Goal: Book appointment/travel/reservation

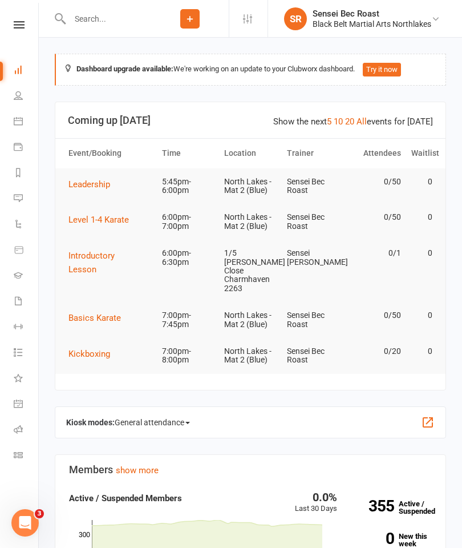
click at [26, 121] on link "Calendar" at bounding box center [27, 123] width 26 height 26
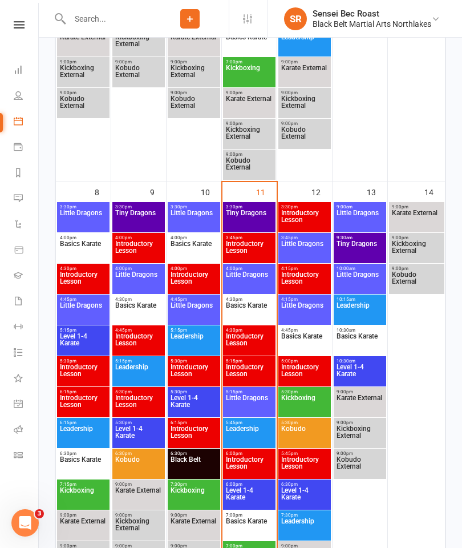
scroll to position [558, 0]
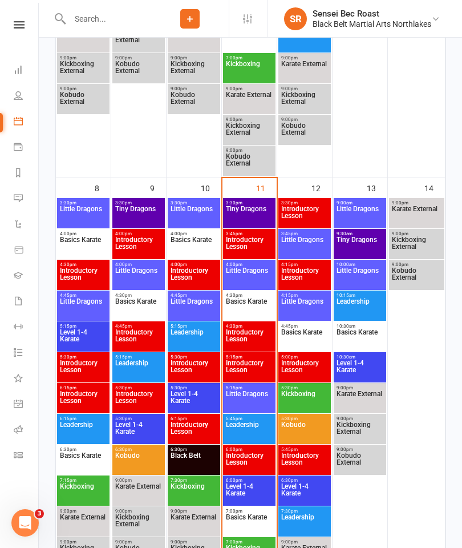
click at [253, 399] on span "Little Dragons" at bounding box center [249, 400] width 48 height 21
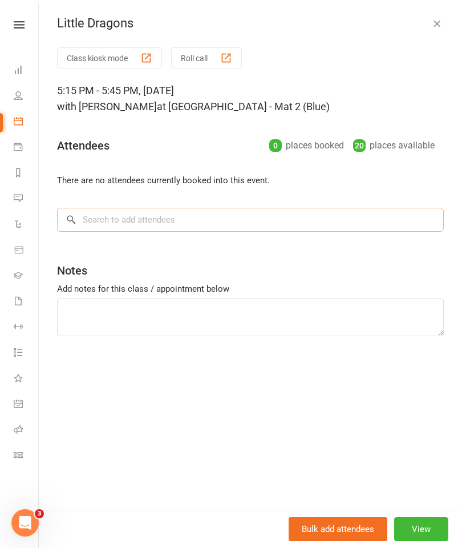
click at [300, 214] on input "search" at bounding box center [250, 220] width 387 height 24
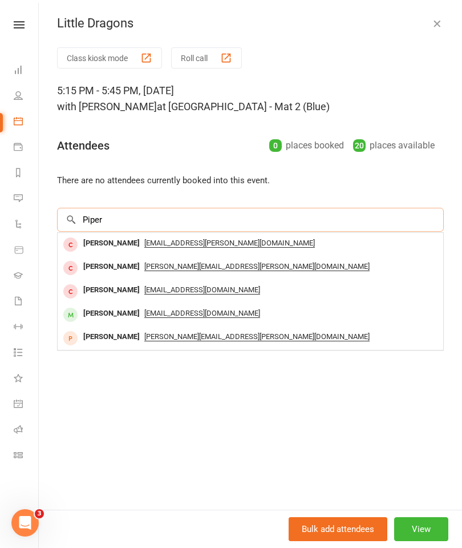
type input "Piper"
click at [192, 309] on span "[EMAIL_ADDRESS][DOMAIN_NAME]" at bounding box center [202, 313] width 116 height 9
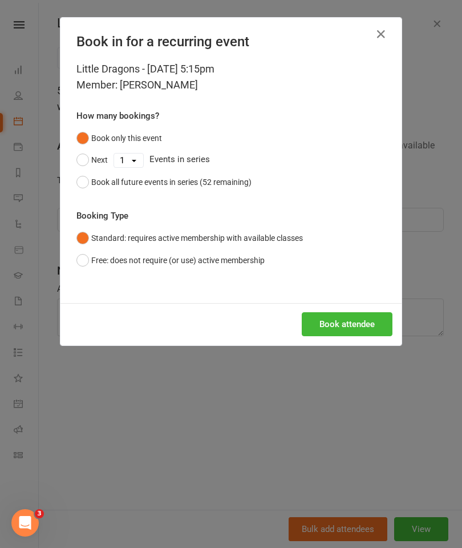
click at [369, 318] on button "Book attendee" at bounding box center [347, 324] width 91 height 24
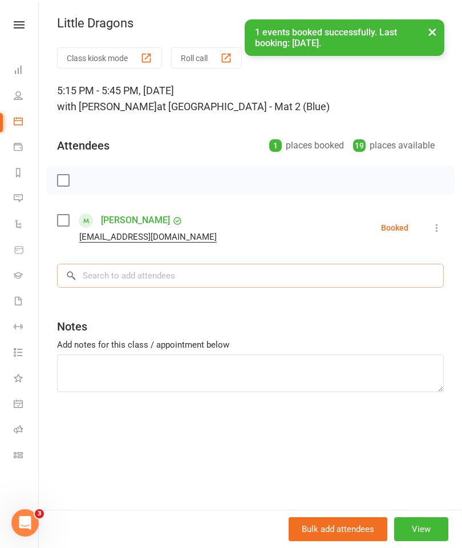
click at [106, 273] on input "search" at bounding box center [250, 276] width 387 height 24
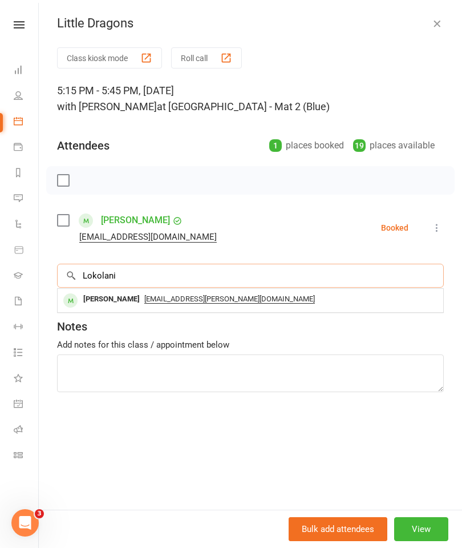
type input "Lokolani"
click at [202, 296] on span "[EMAIL_ADDRESS][PERSON_NAME][DOMAIN_NAME]" at bounding box center [229, 298] width 171 height 9
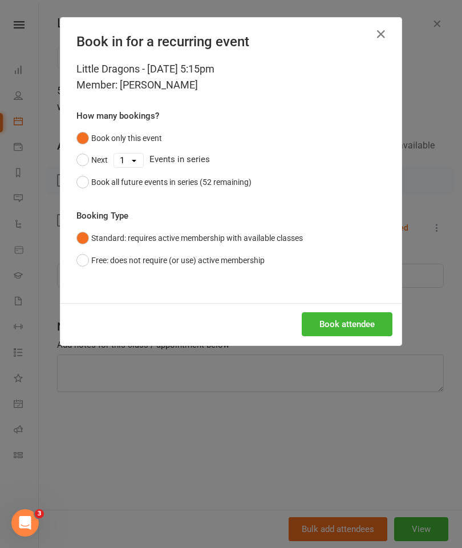
click at [327, 323] on button "Book attendee" at bounding box center [347, 324] width 91 height 24
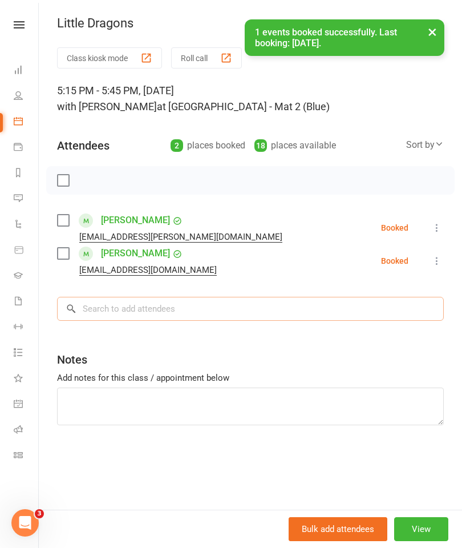
click at [103, 309] on input "search" at bounding box center [250, 309] width 387 height 24
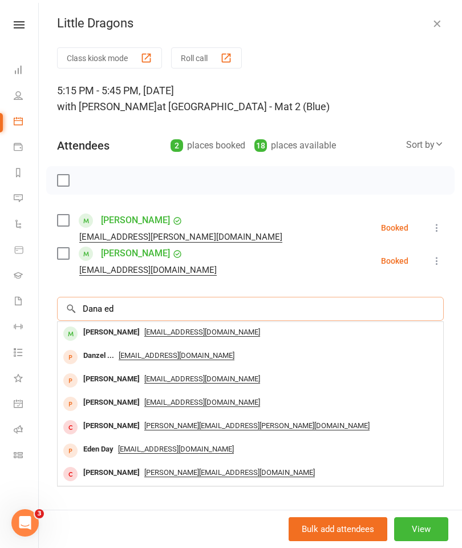
type input "Dana ed"
click at [194, 333] on span "[EMAIL_ADDRESS][DOMAIN_NAME]" at bounding box center [202, 331] width 116 height 9
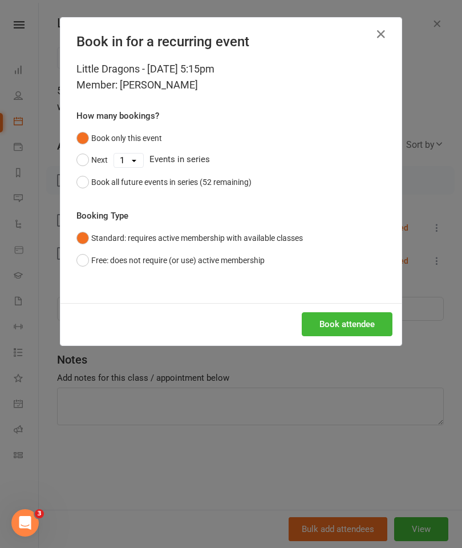
click at [342, 322] on button "Book attendee" at bounding box center [347, 324] width 91 height 24
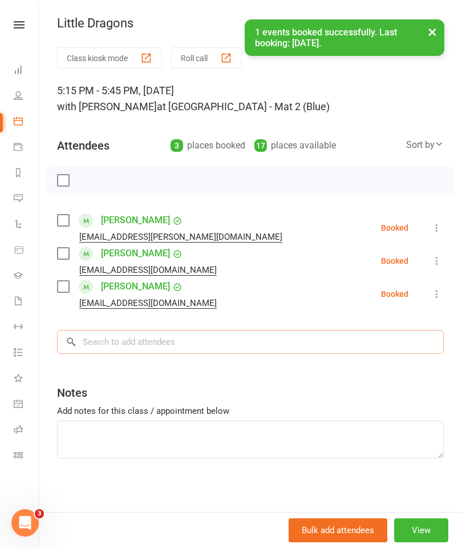
click at [101, 347] on input "search" at bounding box center [250, 342] width 387 height 24
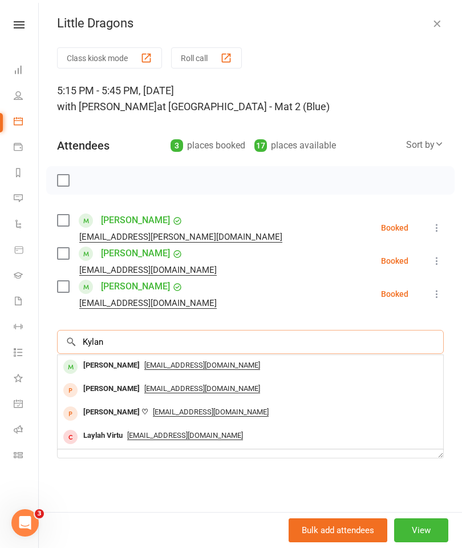
type input "Kylan"
click at [194, 364] on span "[EMAIL_ADDRESS][DOMAIN_NAME]" at bounding box center [202, 364] width 116 height 9
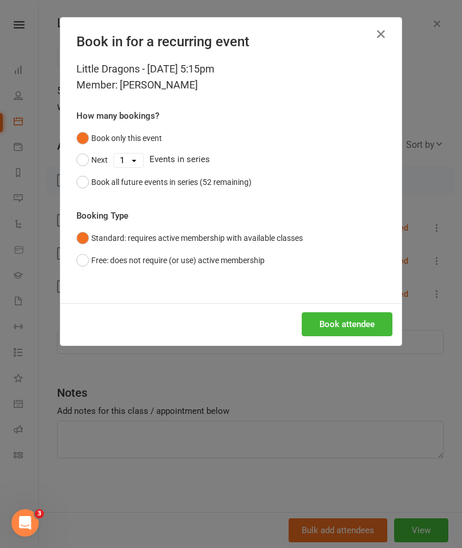
click at [334, 321] on button "Book attendee" at bounding box center [347, 324] width 91 height 24
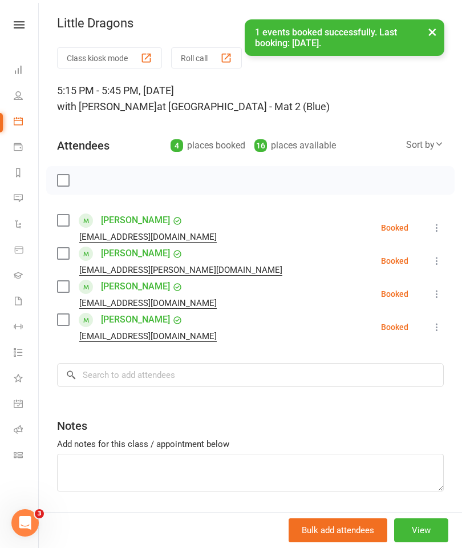
click at [66, 179] on label at bounding box center [62, 180] width 11 height 11
click at [88, 182] on icon "button" at bounding box center [88, 180] width 13 height 13
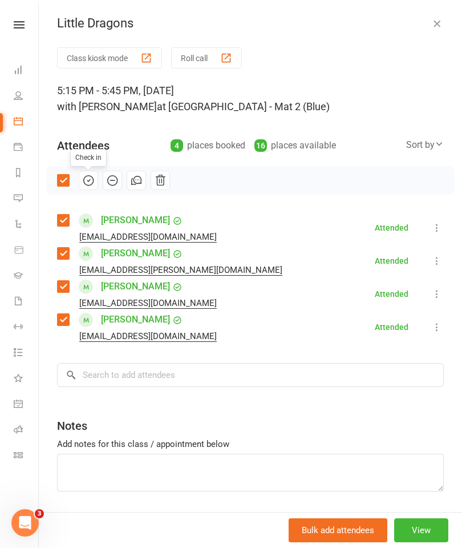
click at [430, 26] on button "button" at bounding box center [437, 24] width 14 height 14
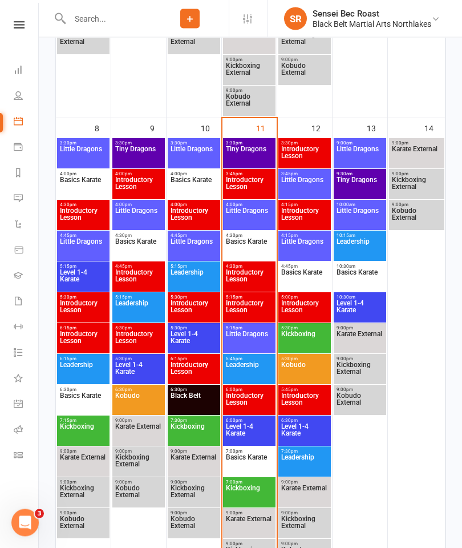
scroll to position [652, 0]
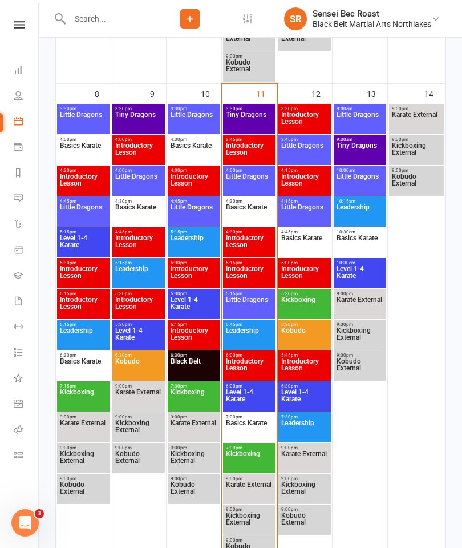
click at [254, 329] on span "Leadership" at bounding box center [249, 337] width 48 height 21
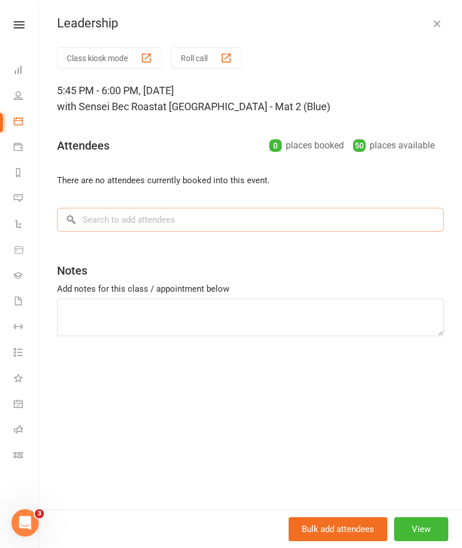
click at [95, 223] on input "search" at bounding box center [250, 220] width 387 height 24
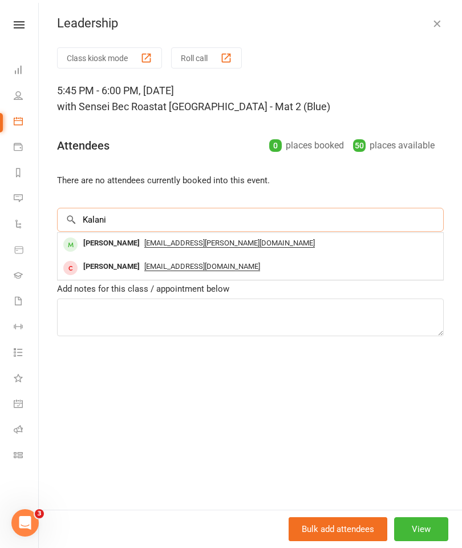
type input "Kalani"
click at [230, 246] on span "[EMAIL_ADDRESS][PERSON_NAME][DOMAIN_NAME]" at bounding box center [229, 242] width 171 height 9
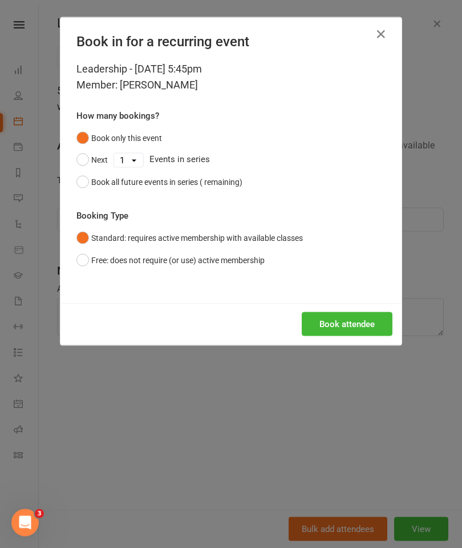
scroll to position [652, 0]
click at [350, 327] on button "Book attendee" at bounding box center [347, 324] width 91 height 24
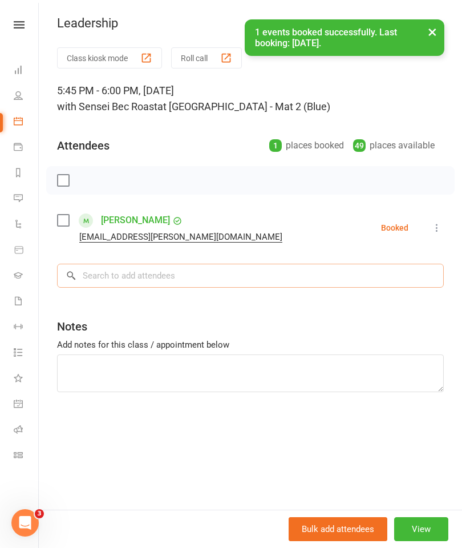
click at [103, 279] on input "search" at bounding box center [250, 276] width 387 height 24
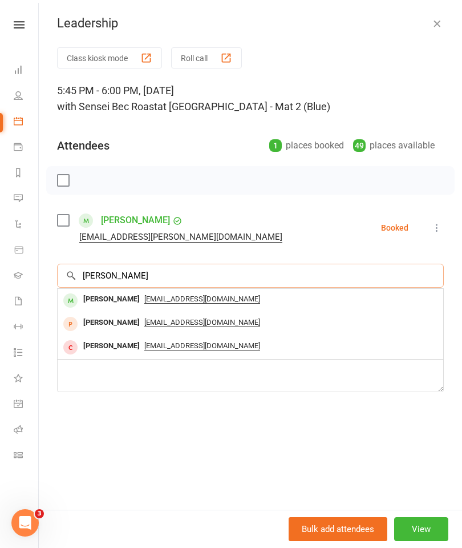
type input "[PERSON_NAME]"
click at [218, 294] on span "[EMAIL_ADDRESS][DOMAIN_NAME]" at bounding box center [202, 298] width 116 height 9
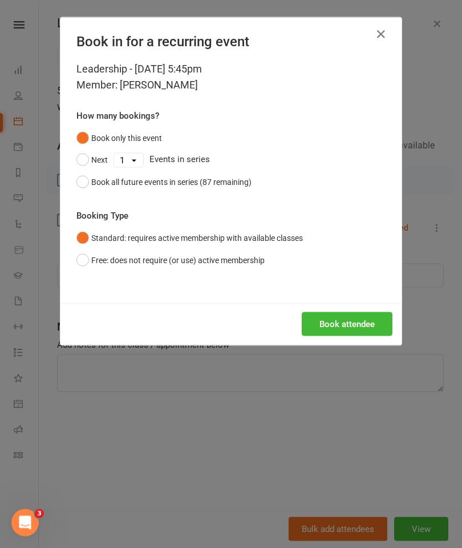
scroll to position [652, 0]
click at [341, 326] on button "Book attendee" at bounding box center [347, 324] width 91 height 24
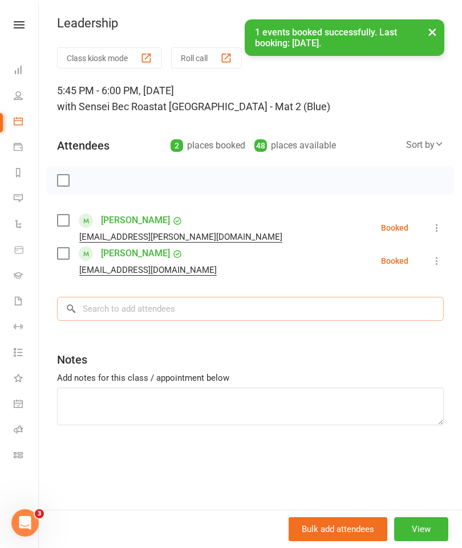
click at [104, 311] on input "search" at bounding box center [250, 309] width 387 height 24
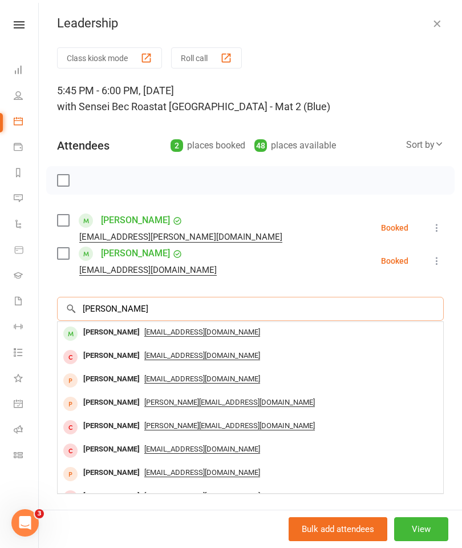
type input "[PERSON_NAME]"
click at [148, 330] on span "[EMAIL_ADDRESS][DOMAIN_NAME]" at bounding box center [202, 331] width 116 height 9
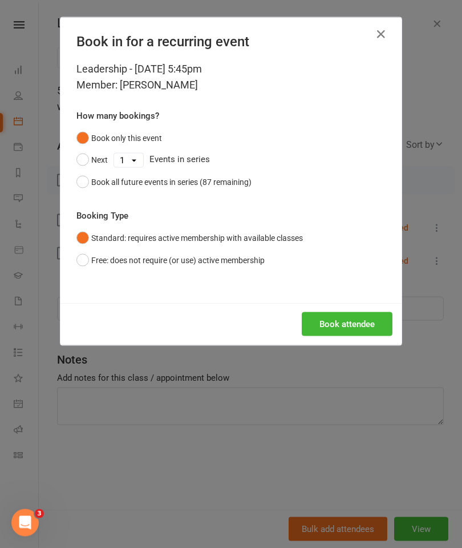
scroll to position [652, 0]
click at [359, 322] on button "Book attendee" at bounding box center [347, 324] width 91 height 24
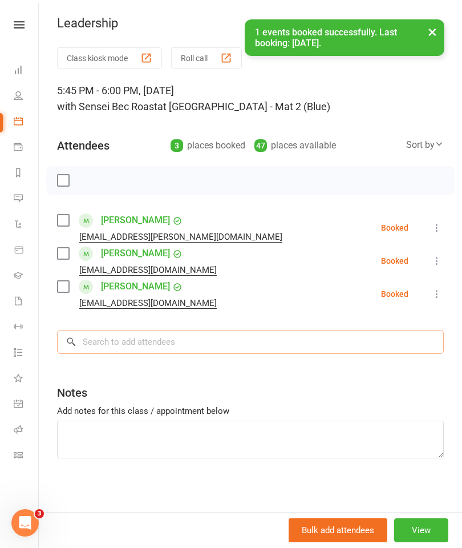
click at [100, 338] on input "search" at bounding box center [250, 342] width 387 height 24
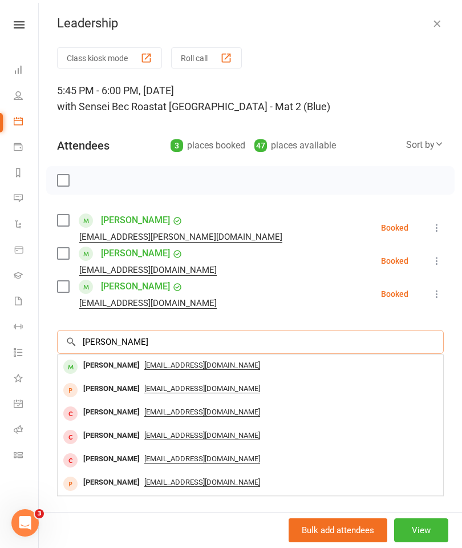
type input "[PERSON_NAME]"
click at [195, 364] on span "[EMAIL_ADDRESS][DOMAIN_NAME]" at bounding box center [202, 364] width 116 height 9
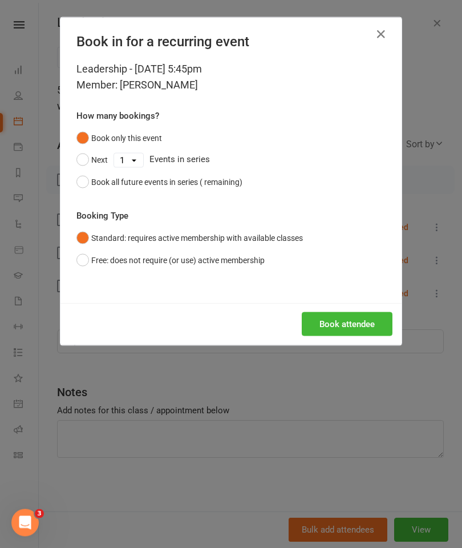
scroll to position [652, 0]
click at [347, 321] on button "Book attendee" at bounding box center [347, 324] width 91 height 24
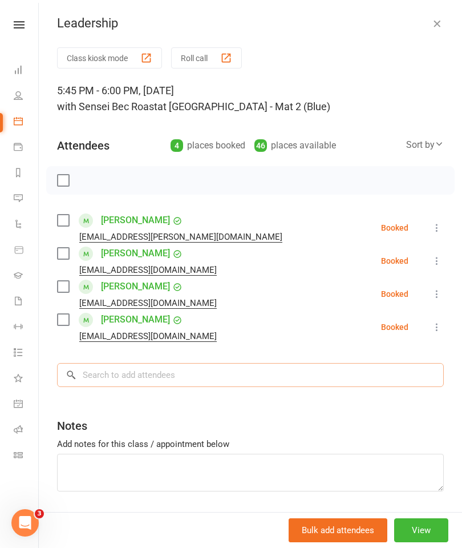
click at [104, 375] on input "search" at bounding box center [250, 375] width 387 height 24
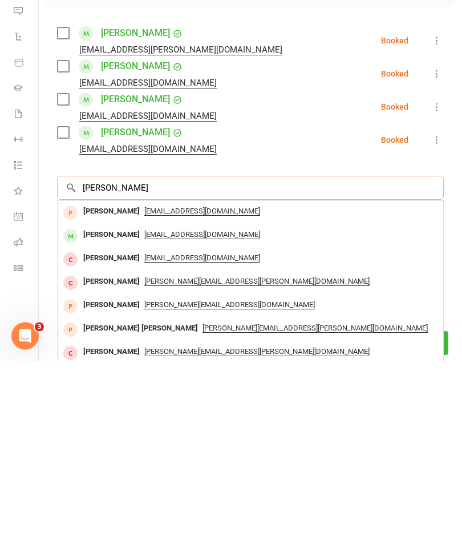
type input "[PERSON_NAME]"
click at [208, 417] on span "[EMAIL_ADDRESS][DOMAIN_NAME]" at bounding box center [202, 421] width 116 height 9
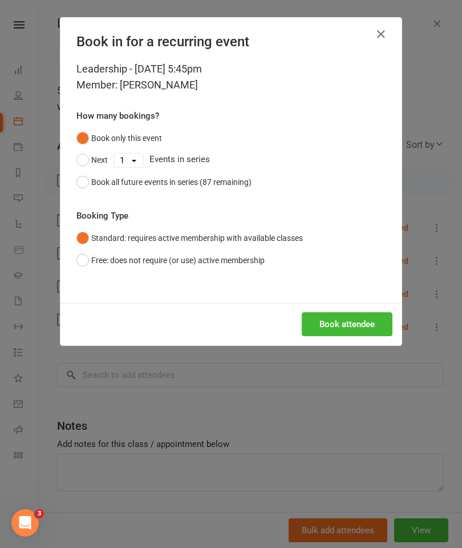
click at [338, 324] on button "Book attendee" at bounding box center [347, 324] width 91 height 24
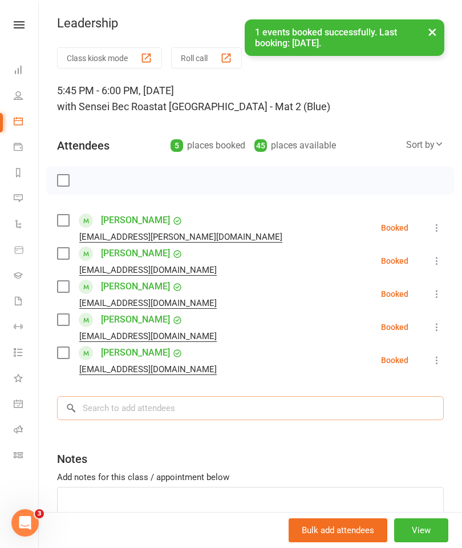
click at [240, 408] on input "search" at bounding box center [250, 408] width 387 height 24
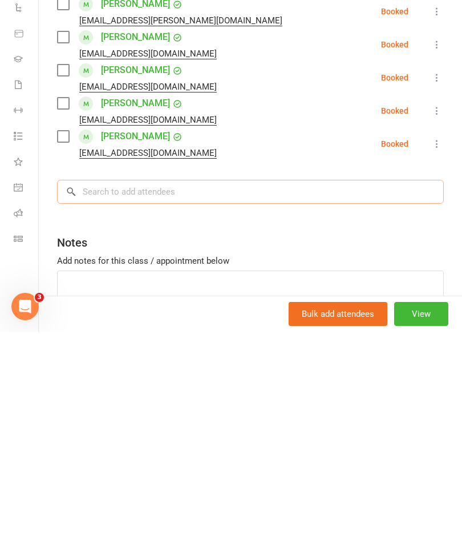
scroll to position [842, 0]
type input "H"
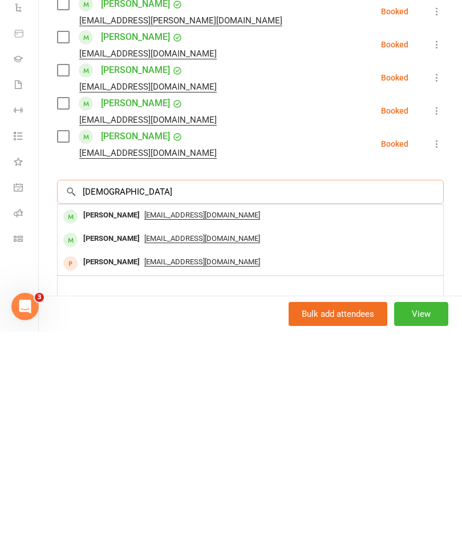
type input "[DEMOGRAPHIC_DATA]"
click at [144, 427] on span "[EMAIL_ADDRESS][DOMAIN_NAME]" at bounding box center [202, 431] width 116 height 9
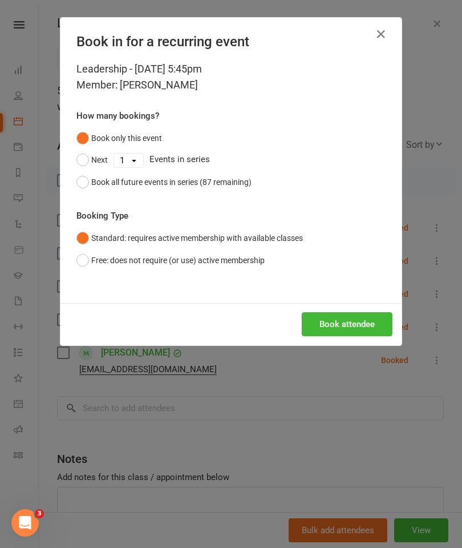
click at [364, 322] on button "Book attendee" at bounding box center [347, 324] width 91 height 24
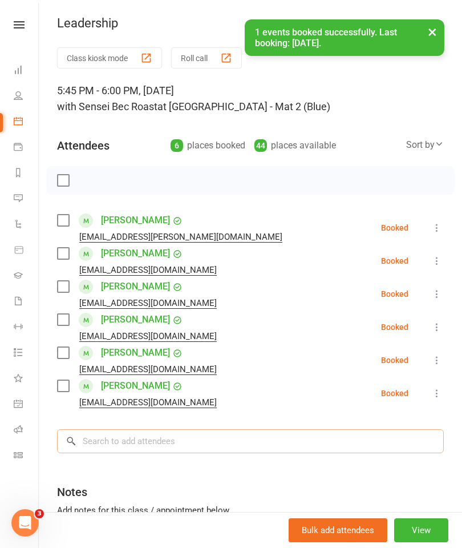
click at [115, 437] on input "search" at bounding box center [250, 441] width 387 height 24
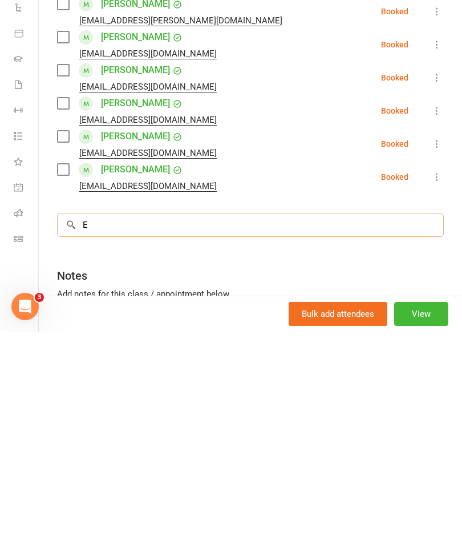
scroll to position [1094, 0]
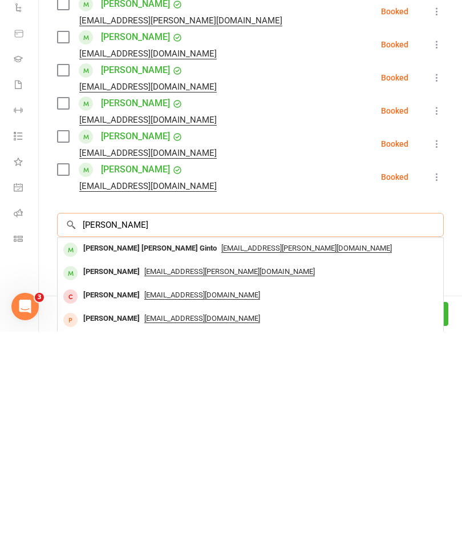
type input "[PERSON_NAME]"
click at [221, 460] on span "[EMAIL_ADDRESS][PERSON_NAME][DOMAIN_NAME]" at bounding box center [306, 464] width 171 height 9
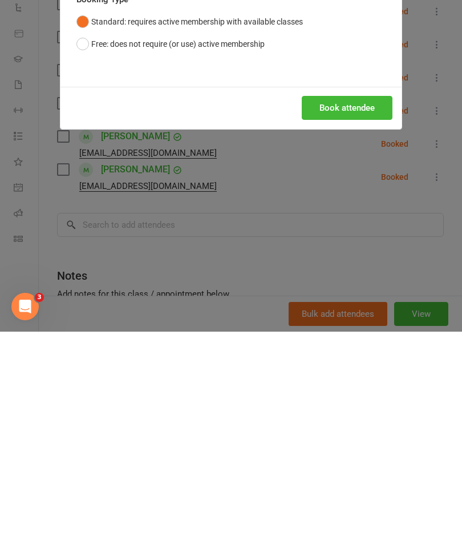
scroll to position [1311, 0]
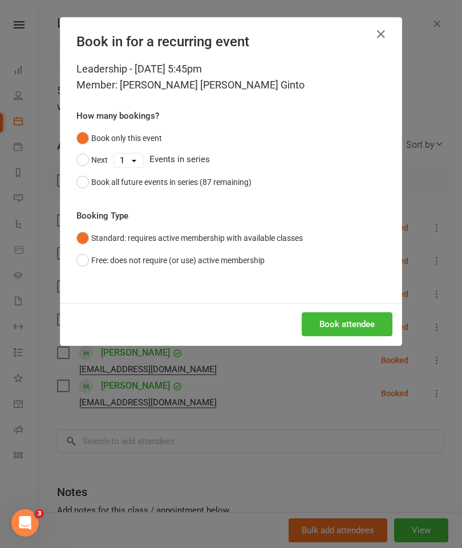
click at [334, 328] on button "Book attendee" at bounding box center [347, 324] width 91 height 24
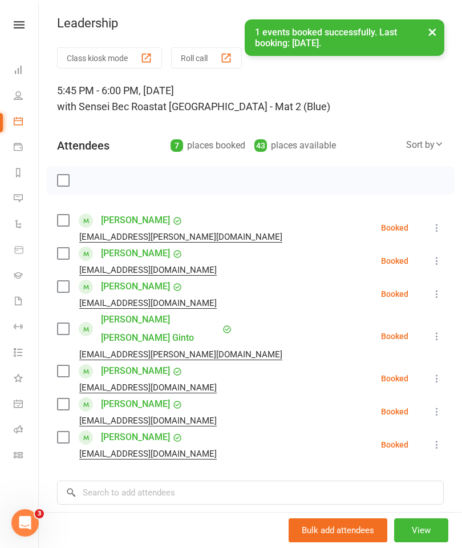
click at [64, 181] on label at bounding box center [62, 180] width 11 height 11
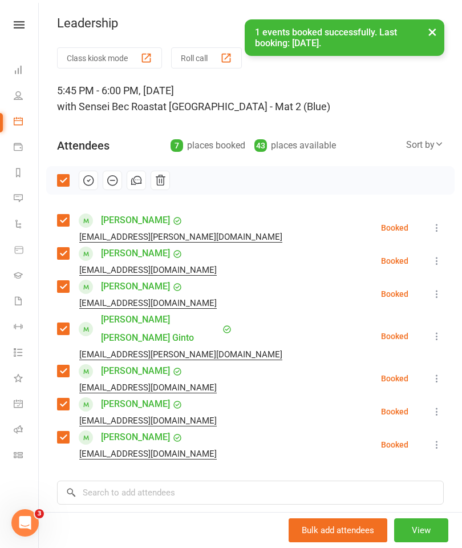
click at [91, 180] on icon "button" at bounding box center [88, 180] width 13 height 13
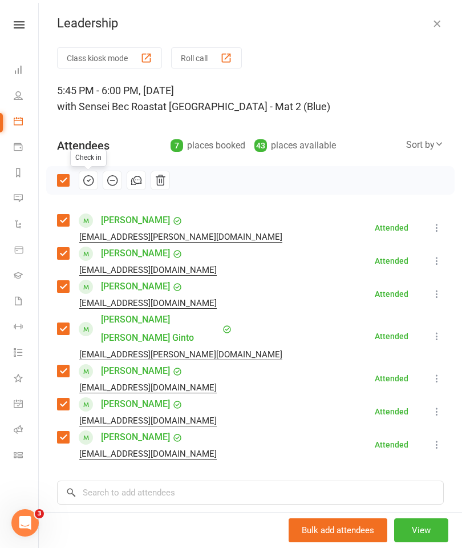
click at [65, 183] on label at bounding box center [62, 180] width 11 height 11
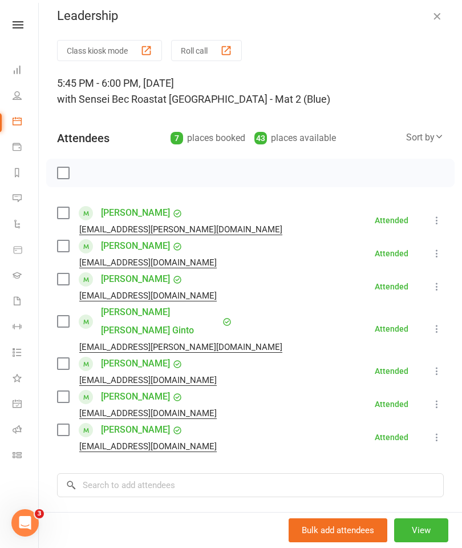
scroll to position [10, 0]
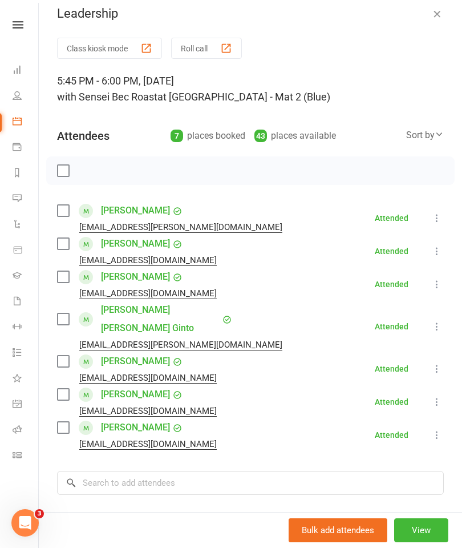
click at [441, 14] on icon "button" at bounding box center [436, 13] width 11 height 11
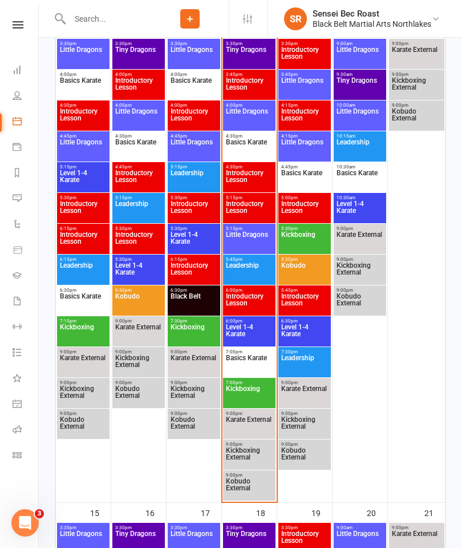
scroll to position [716, 0]
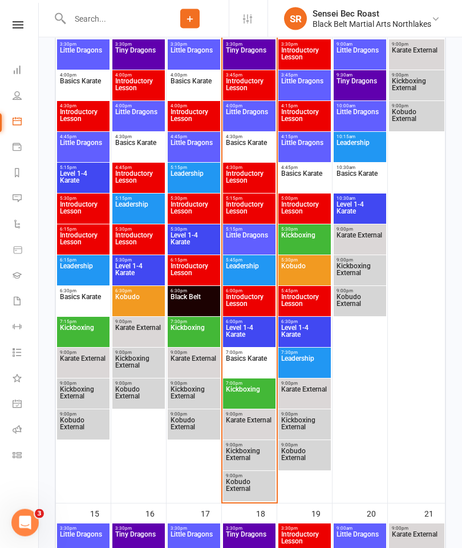
click at [252, 333] on span "Level 1-4 Karate" at bounding box center [249, 335] width 48 height 21
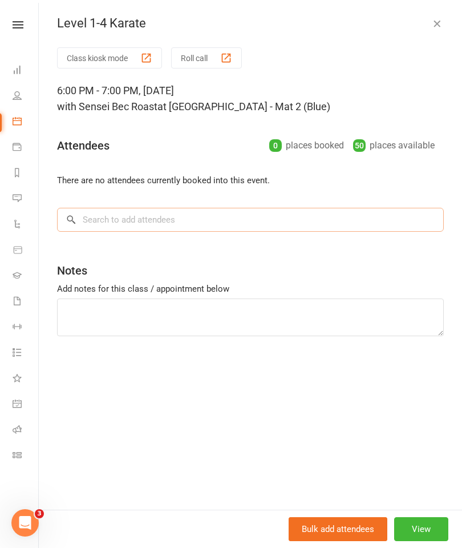
click at [312, 222] on input "search" at bounding box center [250, 220] width 387 height 24
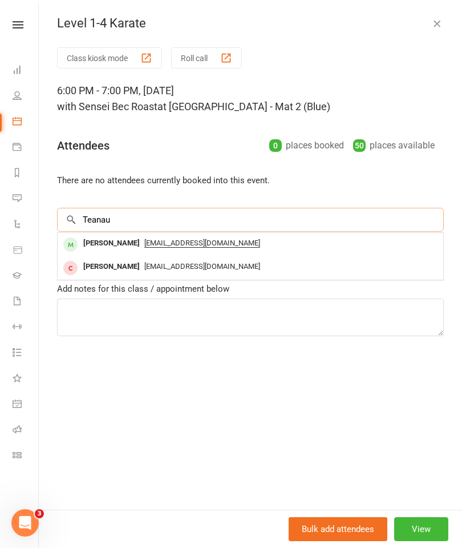
type input "Teanau"
click at [198, 242] on span "[EMAIL_ADDRESS][DOMAIN_NAME]" at bounding box center [202, 242] width 116 height 9
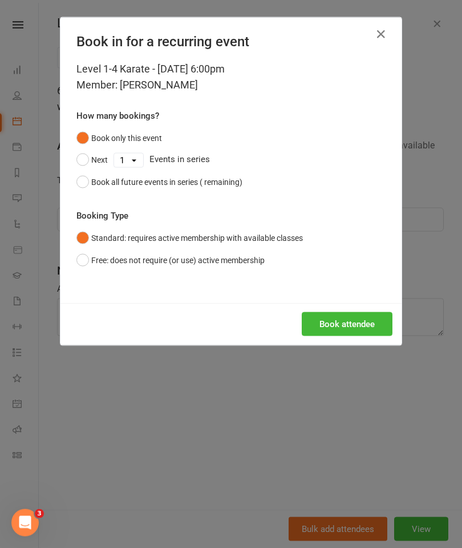
scroll to position [716, 0]
click at [354, 317] on button "Book attendee" at bounding box center [347, 324] width 91 height 24
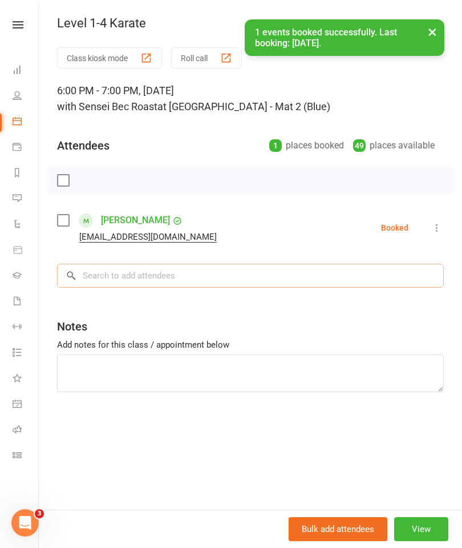
click at [109, 275] on input "search" at bounding box center [250, 276] width 387 height 24
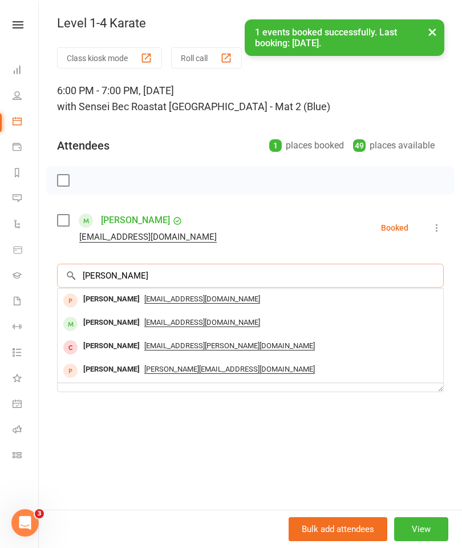
type input "[PERSON_NAME]"
click at [192, 319] on span "[EMAIL_ADDRESS][DOMAIN_NAME]" at bounding box center [202, 322] width 116 height 9
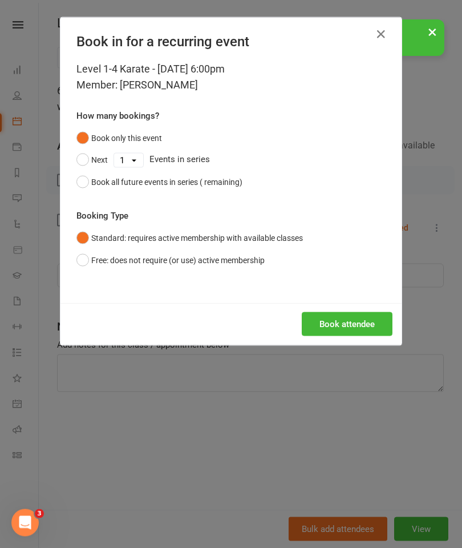
scroll to position [716, 0]
click at [345, 325] on button "Book attendee" at bounding box center [347, 324] width 91 height 24
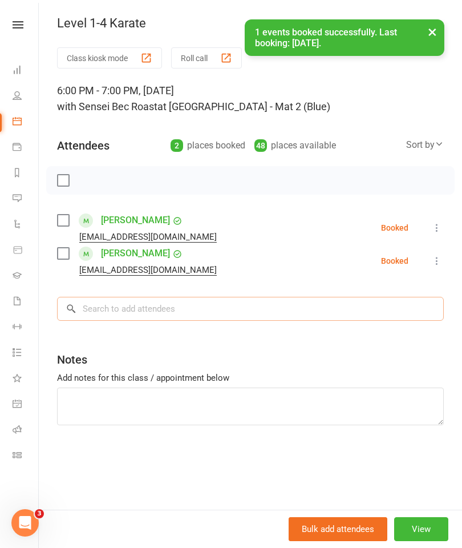
click at [97, 309] on input "search" at bounding box center [250, 309] width 387 height 24
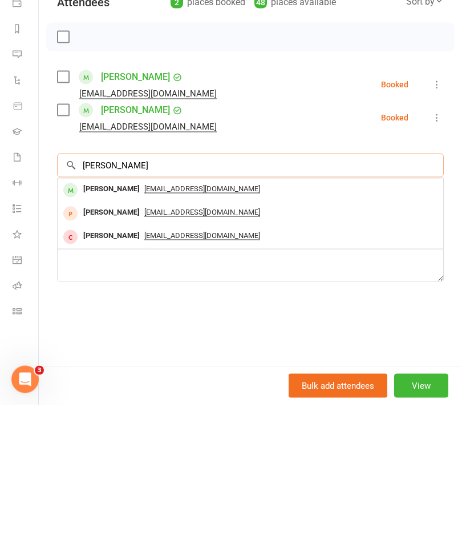
type input "[PERSON_NAME]"
click at [218, 327] on span "[EMAIL_ADDRESS][DOMAIN_NAME]" at bounding box center [202, 331] width 116 height 9
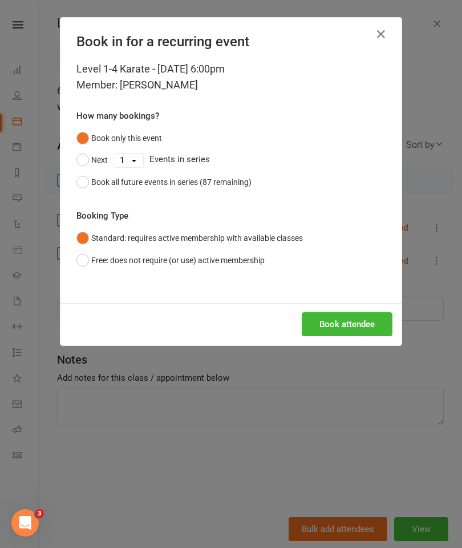
scroll to position [860, 0]
click at [363, 321] on button "Book attendee" at bounding box center [347, 324] width 91 height 24
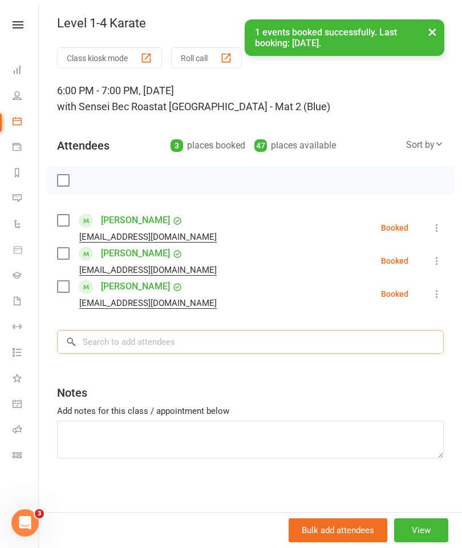
click at [106, 333] on input "search" at bounding box center [250, 342] width 387 height 24
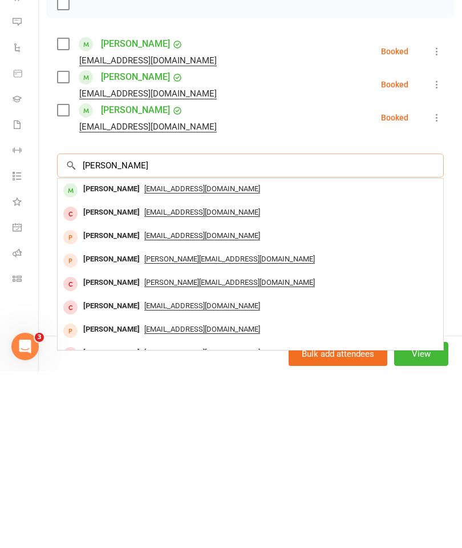
type input "[PERSON_NAME]"
click at [220, 360] on span "[EMAIL_ADDRESS][DOMAIN_NAME]" at bounding box center [202, 364] width 116 height 9
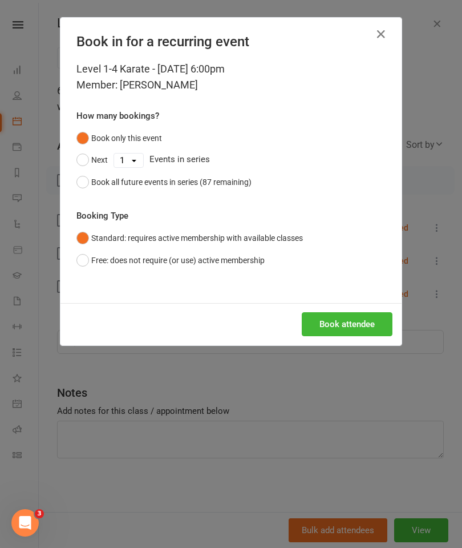
click at [340, 319] on button "Book attendee" at bounding box center [347, 324] width 91 height 24
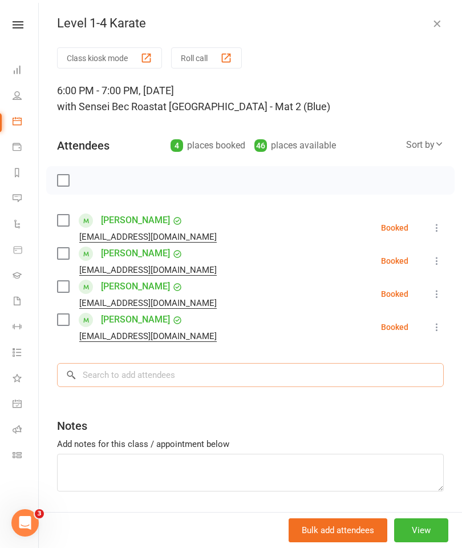
click at [103, 375] on input "search" at bounding box center [250, 375] width 387 height 24
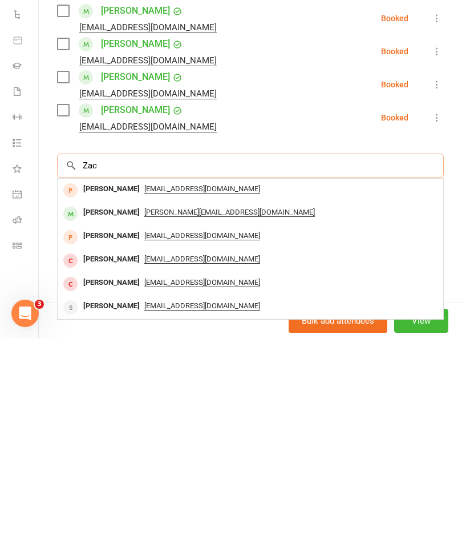
type input "Zac"
click at [201, 417] on span "[PERSON_NAME][EMAIL_ADDRESS][DOMAIN_NAME]" at bounding box center [229, 421] width 171 height 9
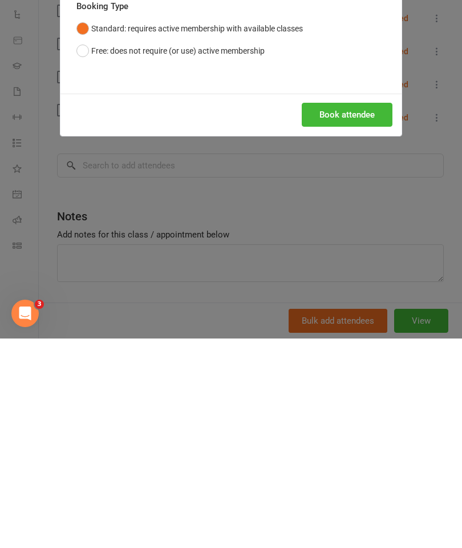
scroll to position [1245, 0]
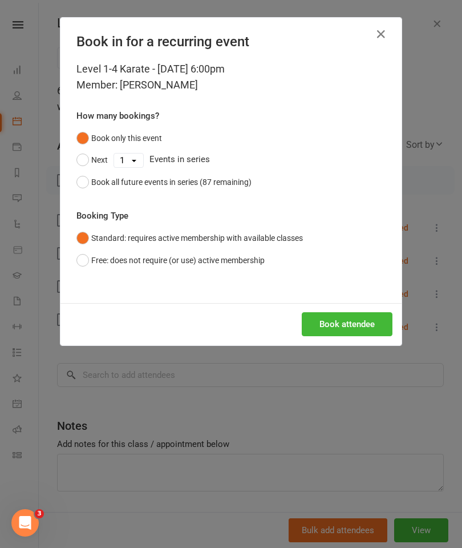
click at [347, 325] on button "Book attendee" at bounding box center [347, 324] width 91 height 24
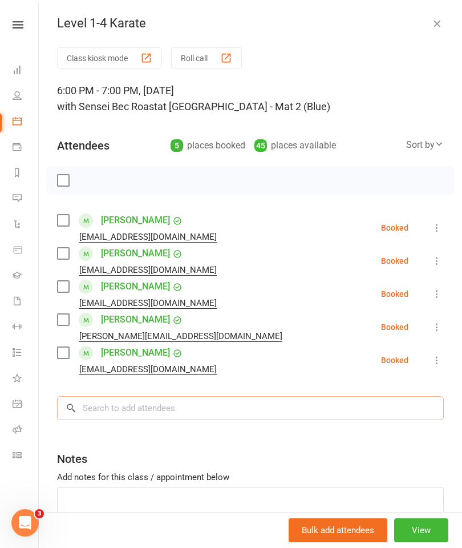
click at [103, 408] on input "search" at bounding box center [250, 408] width 387 height 24
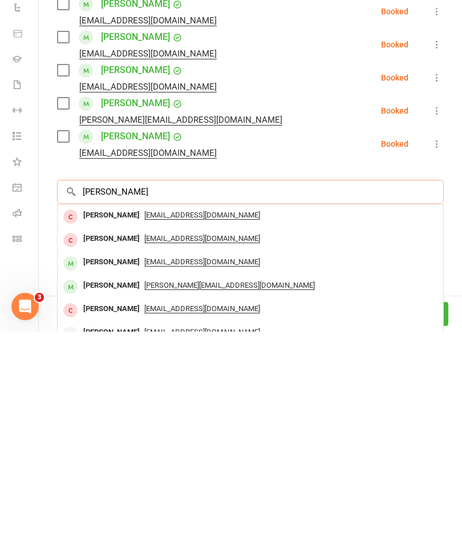
type input "[PERSON_NAME]"
click at [192, 497] on span "[PERSON_NAME][EMAIL_ADDRESS][DOMAIN_NAME]" at bounding box center [229, 501] width 171 height 9
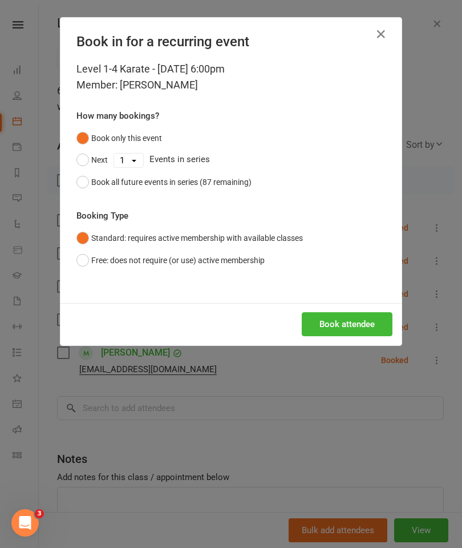
click at [348, 319] on button "Book attendee" at bounding box center [347, 324] width 91 height 24
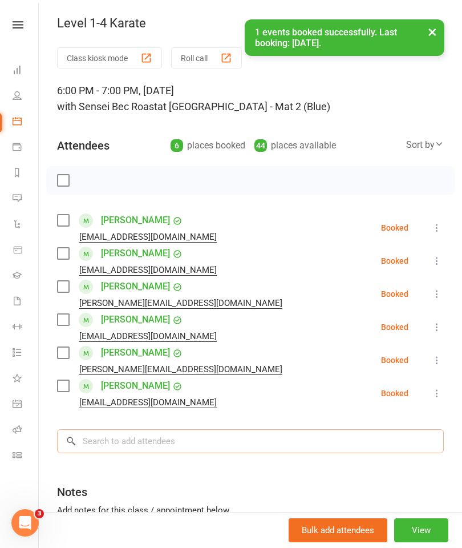
click at [116, 433] on input "search" at bounding box center [250, 441] width 387 height 24
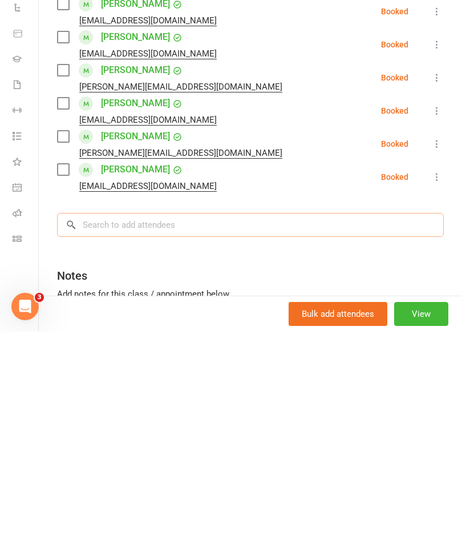
scroll to position [1547, 0]
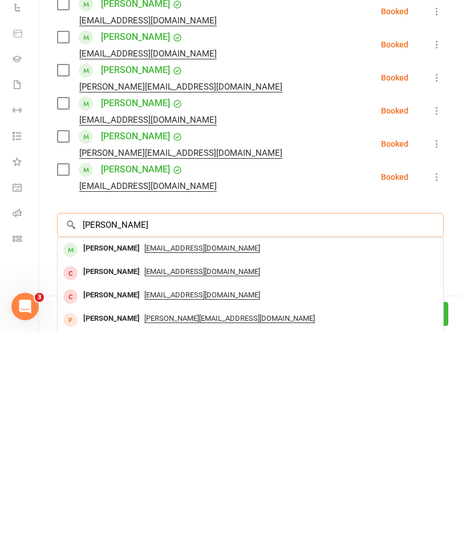
type input "[PERSON_NAME]"
click at [190, 460] on span "[EMAIL_ADDRESS][DOMAIN_NAME]" at bounding box center [202, 464] width 116 height 9
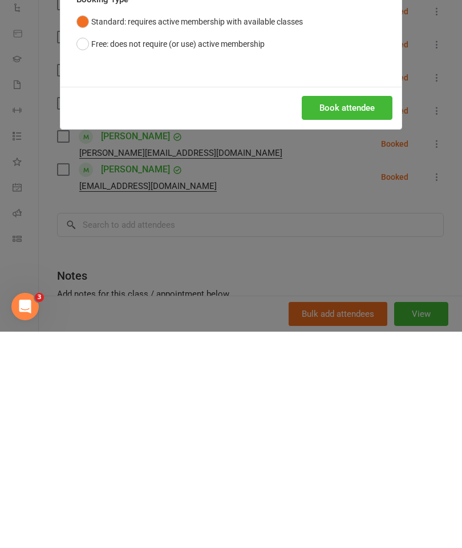
scroll to position [1763, 0]
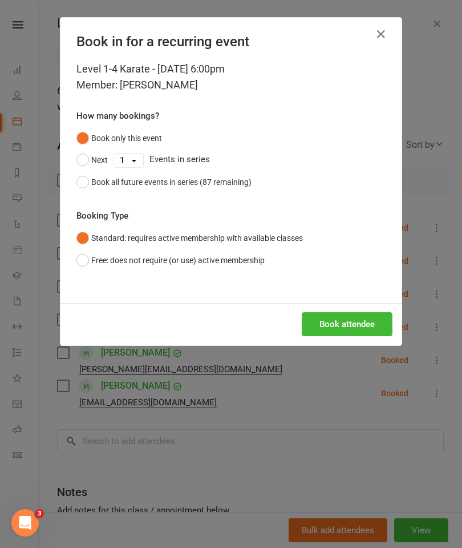
click at [319, 317] on button "Book attendee" at bounding box center [347, 324] width 91 height 24
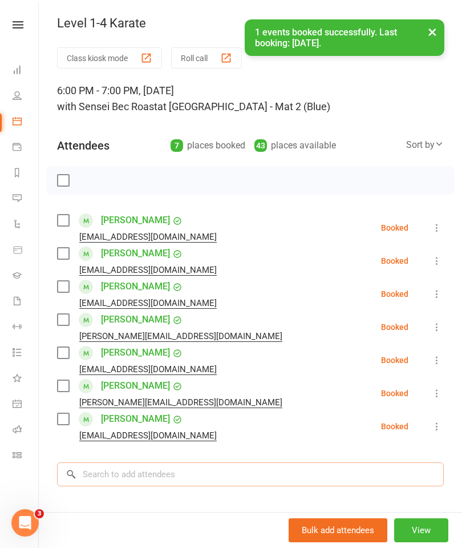
click at [100, 472] on input "search" at bounding box center [250, 474] width 387 height 24
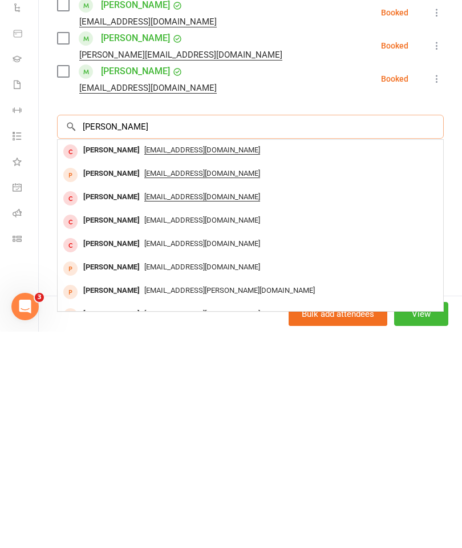
scroll to position [1855, 0]
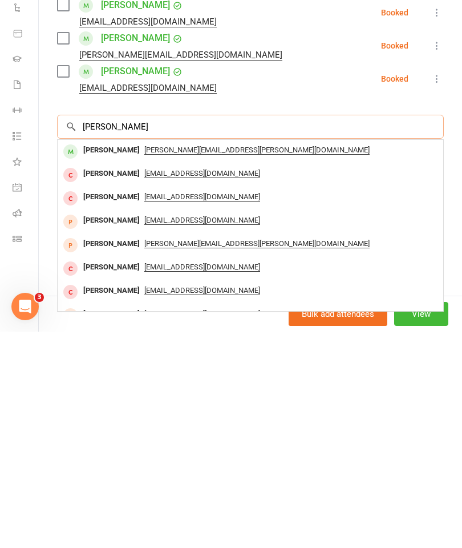
type input "[PERSON_NAME]"
click at [217, 362] on span "[PERSON_NAME][EMAIL_ADDRESS][PERSON_NAME][DOMAIN_NAME]" at bounding box center [256, 366] width 225 height 9
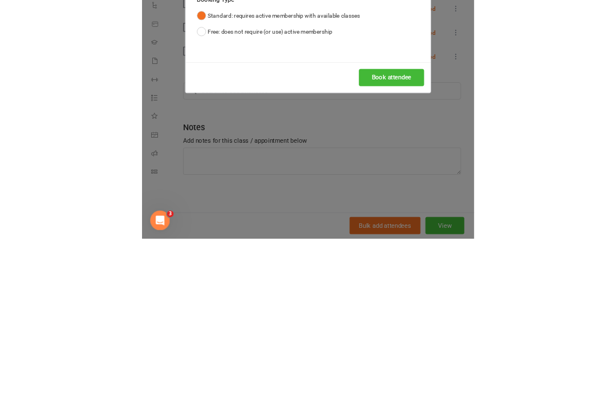
scroll to position [2071, 0]
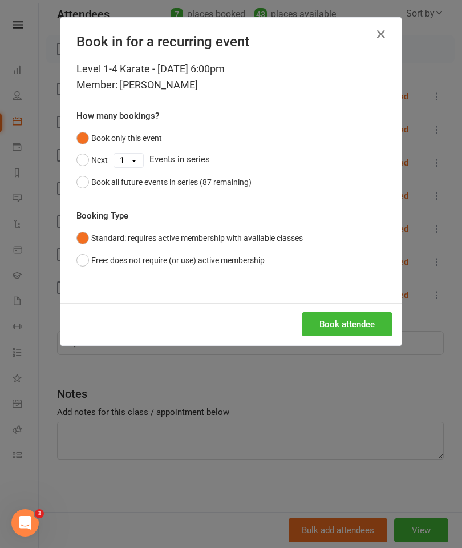
click at [350, 319] on button "Book attendee" at bounding box center [347, 324] width 91 height 24
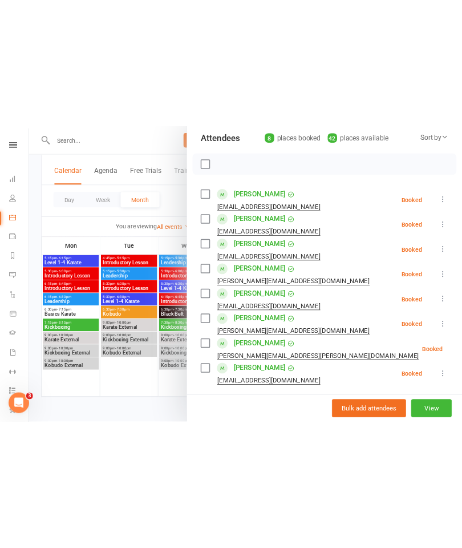
scroll to position [1412, 0]
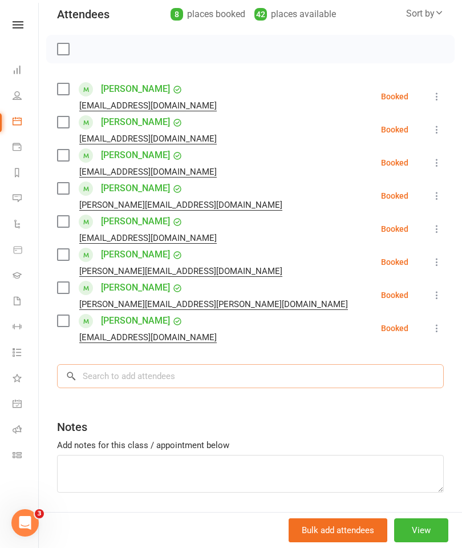
click at [111, 377] on input "search" at bounding box center [250, 376] width 387 height 24
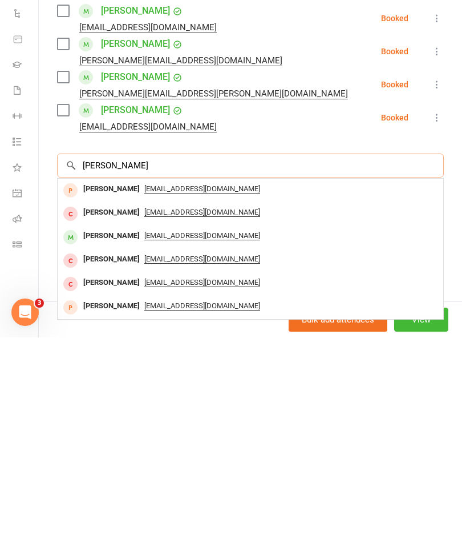
type input "[PERSON_NAME]"
click at [198, 441] on span "[EMAIL_ADDRESS][DOMAIN_NAME]" at bounding box center [202, 445] width 116 height 9
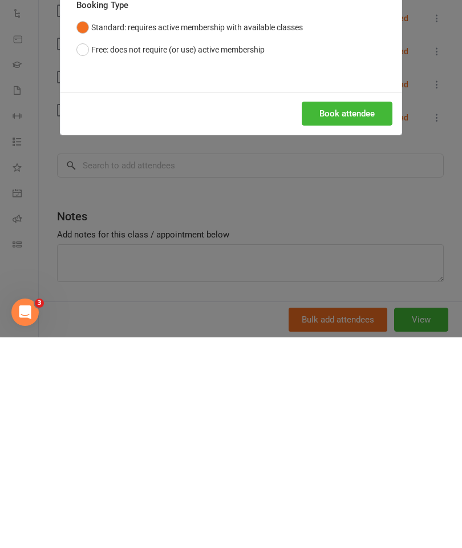
scroll to position [1623, 0]
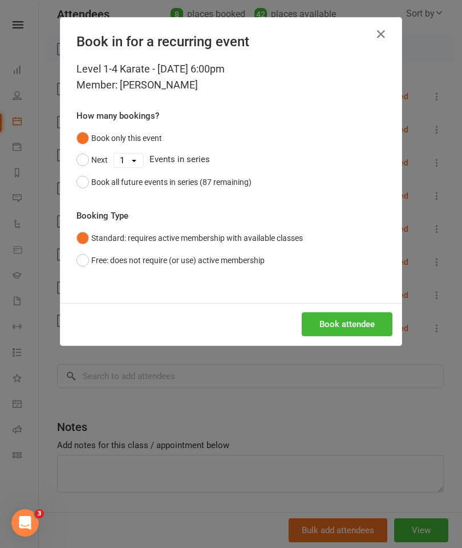
click at [344, 327] on button "Book attendee" at bounding box center [347, 324] width 91 height 24
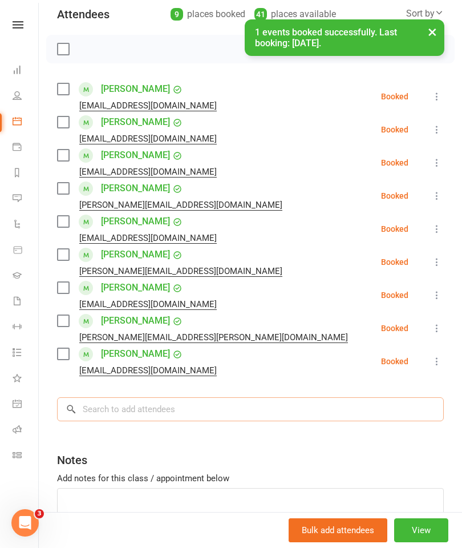
click at [111, 410] on input "search" at bounding box center [250, 409] width 387 height 24
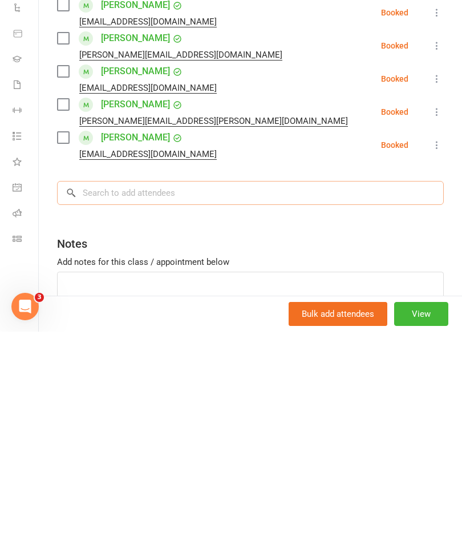
scroll to position [1650, 0]
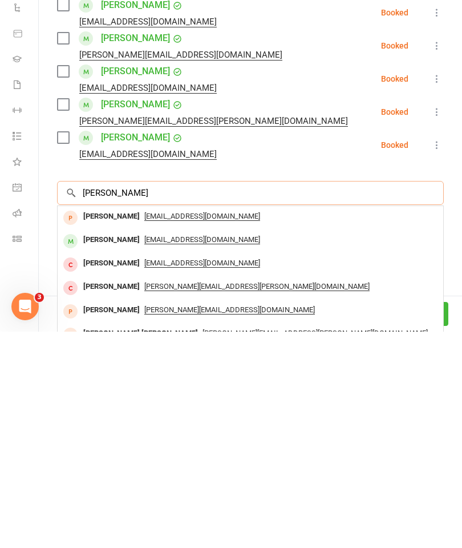
type input "[PERSON_NAME]"
click at [220, 451] on span "[EMAIL_ADDRESS][DOMAIN_NAME]" at bounding box center [202, 455] width 116 height 9
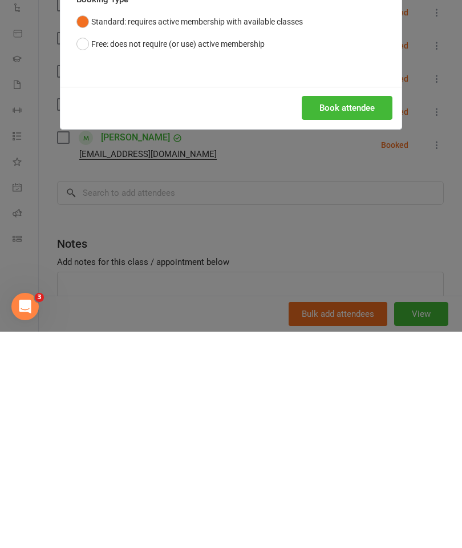
scroll to position [1866, 0]
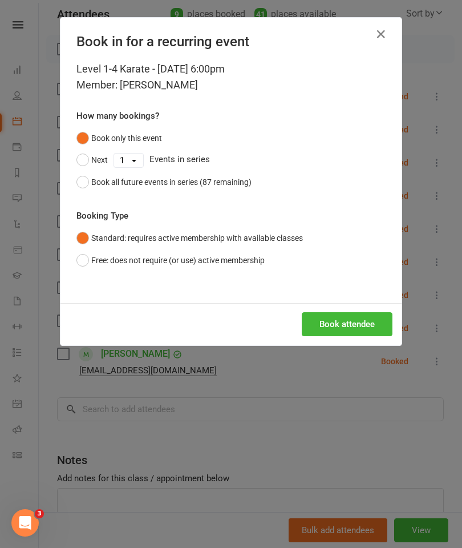
click at [356, 325] on button "Book attendee" at bounding box center [347, 324] width 91 height 24
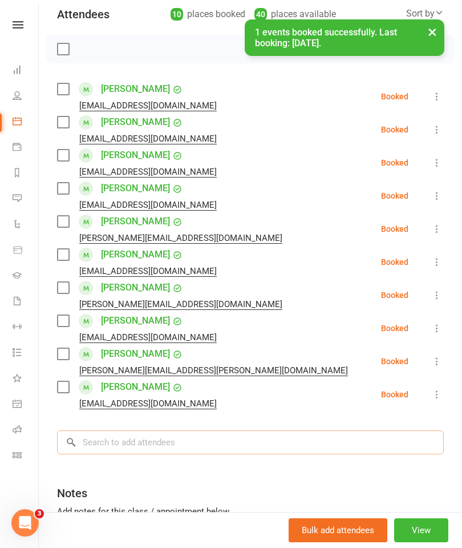
click at [115, 440] on input "search" at bounding box center [250, 442] width 387 height 24
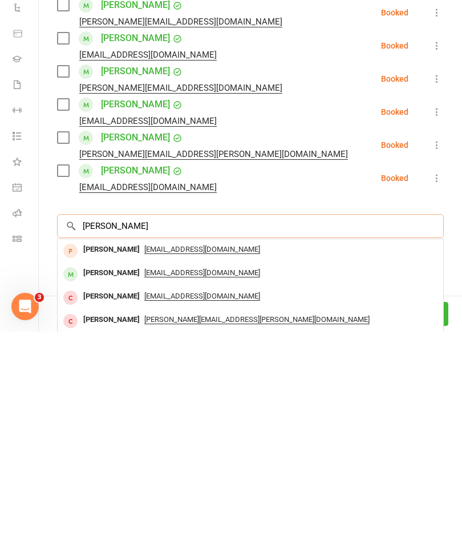
scroll to position [1927, 0]
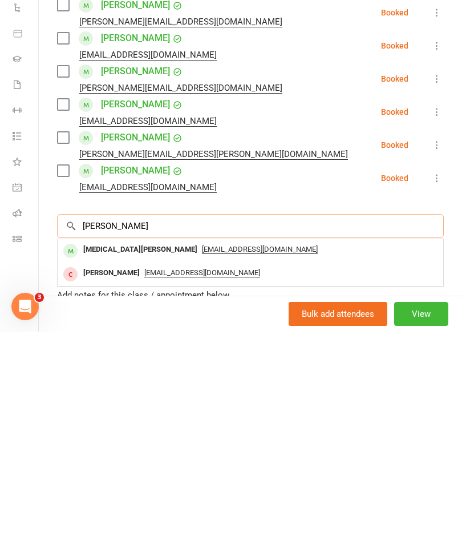
type input "[PERSON_NAME]"
click at [202, 461] on span "[EMAIL_ADDRESS][DOMAIN_NAME]" at bounding box center [260, 465] width 116 height 9
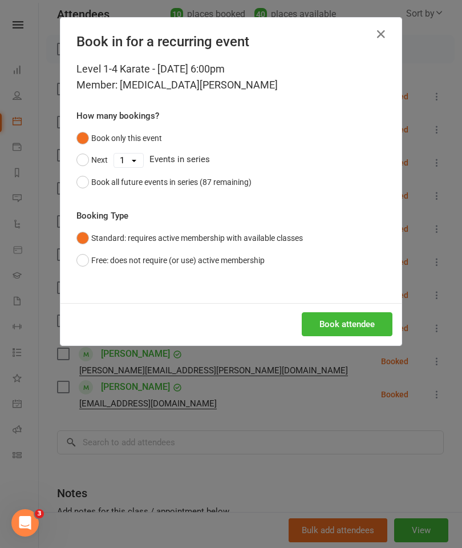
click at [337, 322] on button "Book attendee" at bounding box center [347, 324] width 91 height 24
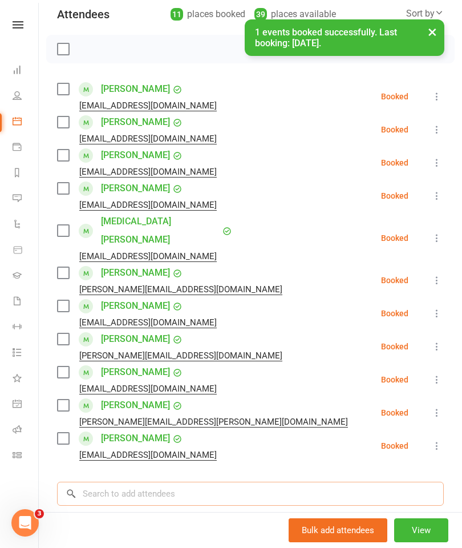
click at [108, 481] on input "search" at bounding box center [250, 493] width 387 height 24
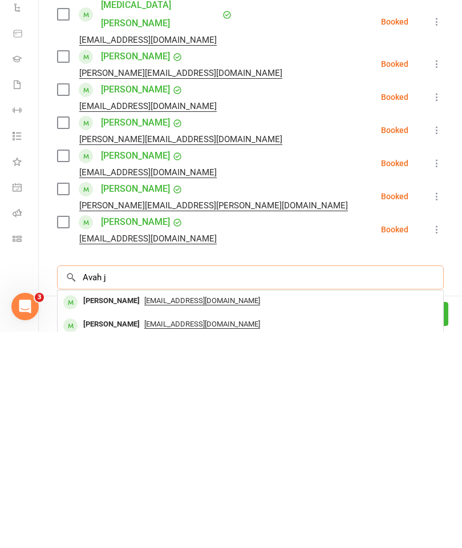
type input "Avah j"
click at [168, 512] on span "[EMAIL_ADDRESS][DOMAIN_NAME]" at bounding box center [202, 516] width 116 height 9
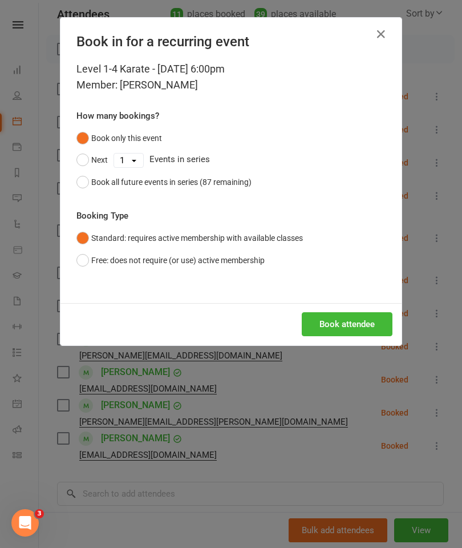
click at [341, 324] on button "Book attendee" at bounding box center [347, 324] width 91 height 24
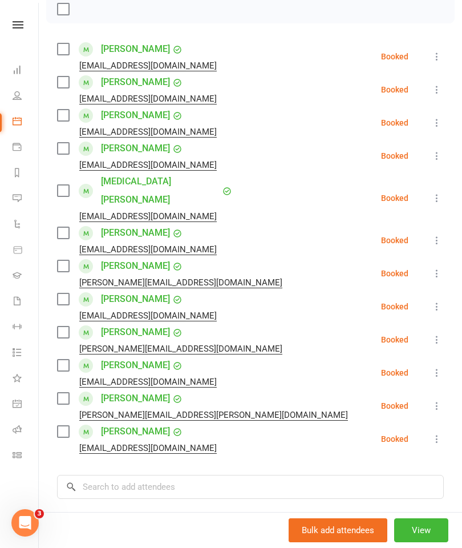
scroll to position [172, 0]
click at [285, 474] on input "search" at bounding box center [250, 486] width 387 height 24
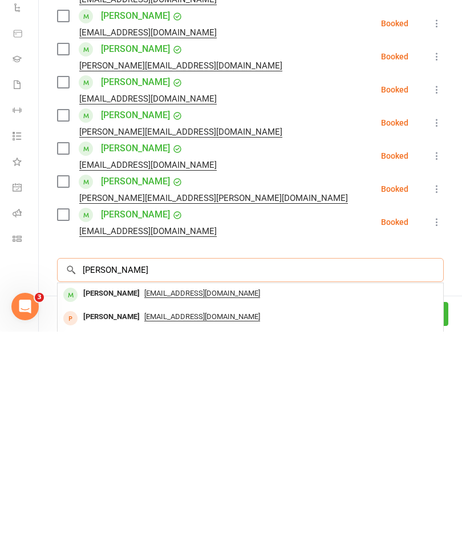
type input "[PERSON_NAME]"
click at [200, 505] on span "[EMAIL_ADDRESS][DOMAIN_NAME]" at bounding box center [202, 509] width 116 height 9
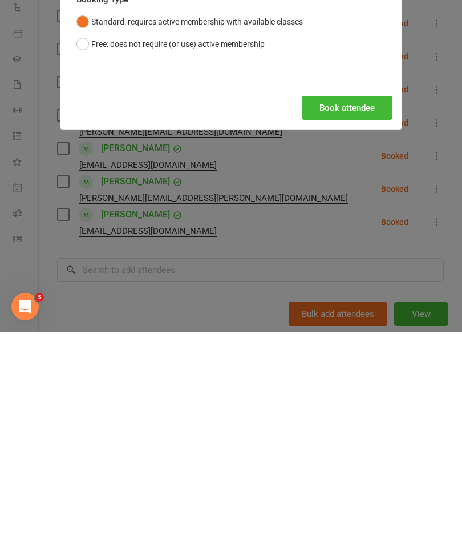
scroll to position [2647, 0]
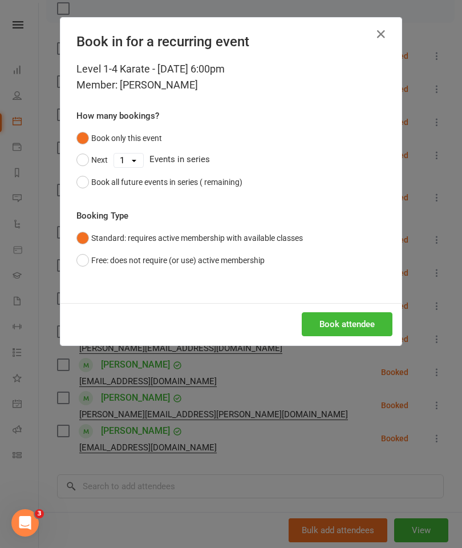
click at [354, 321] on button "Book attendee" at bounding box center [347, 324] width 91 height 24
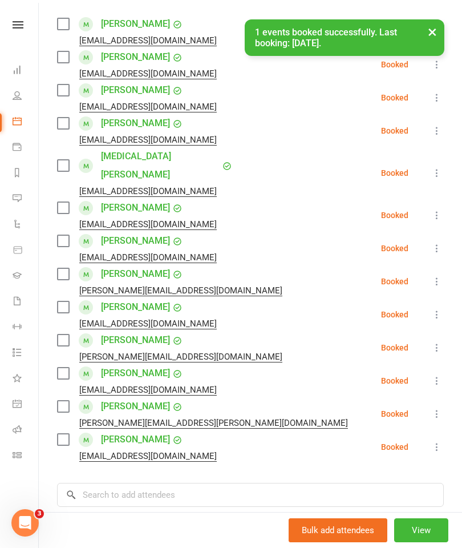
scroll to position [200, 0]
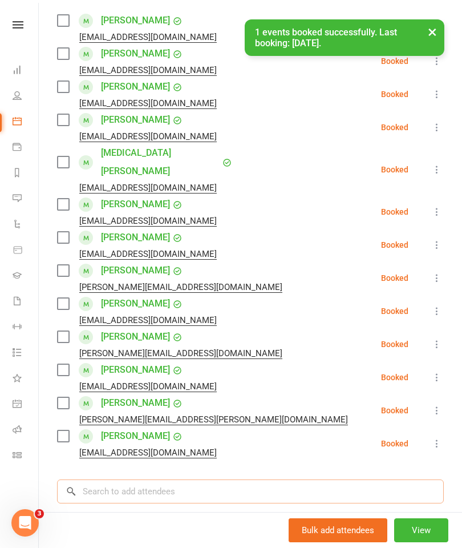
click at [303, 479] on input "search" at bounding box center [250, 491] width 387 height 24
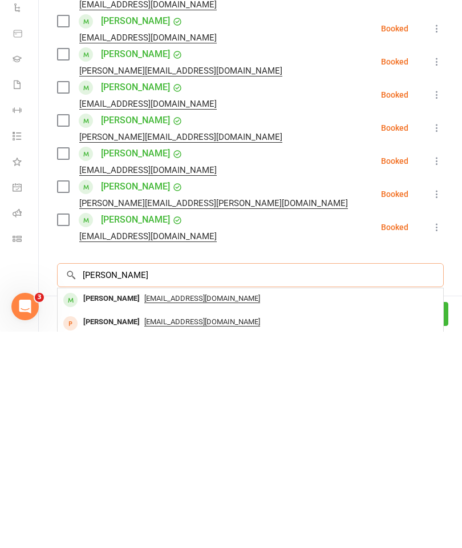
scroll to position [2647, 0]
type input "[PERSON_NAME]"
click at [221, 510] on span "[EMAIL_ADDRESS][PERSON_NAME][DOMAIN_NAME]" at bounding box center [306, 514] width 171 height 9
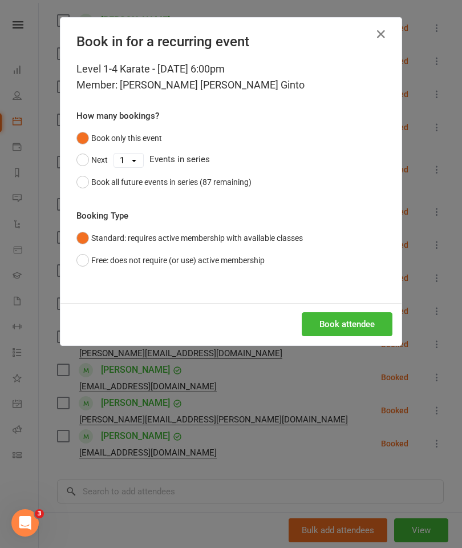
click at [334, 319] on button "Book attendee" at bounding box center [347, 324] width 91 height 24
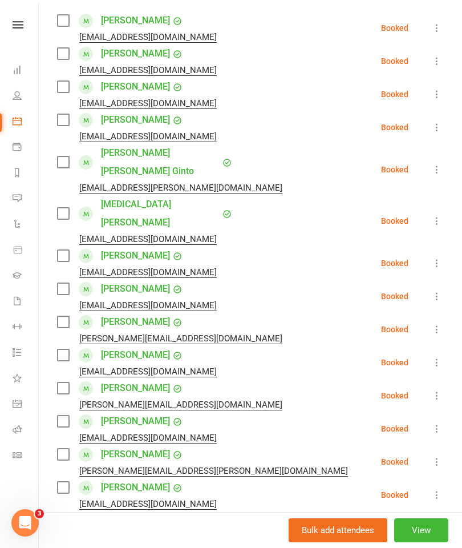
click at [129, 530] on input "search" at bounding box center [250, 542] width 387 height 24
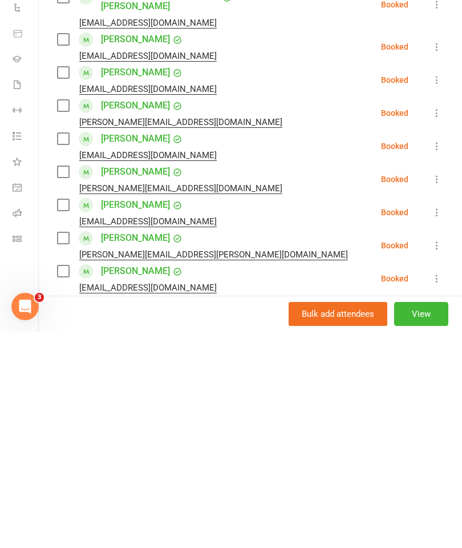
type input "Nakeeta"
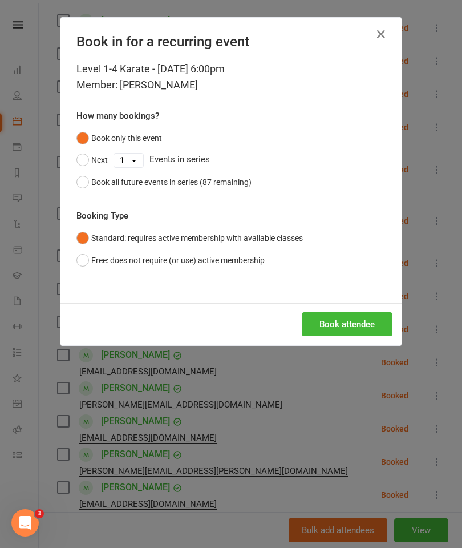
click at [318, 326] on button "Book attendee" at bounding box center [347, 324] width 91 height 24
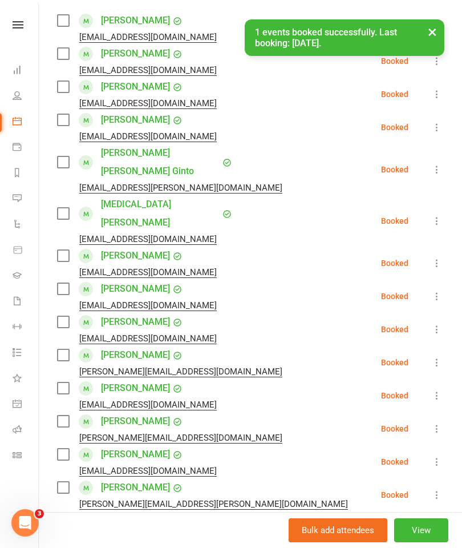
scroll to position [257, 0]
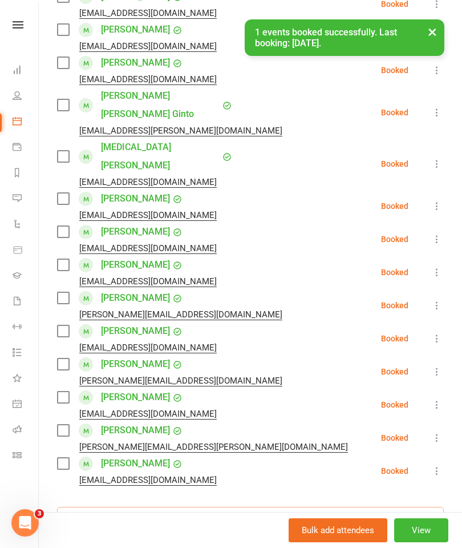
click at [149, 506] on input "search" at bounding box center [250, 518] width 387 height 24
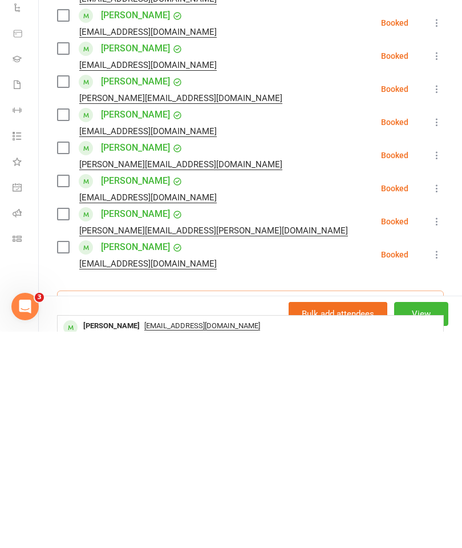
scroll to position [2647, 0]
type input "[PERSON_NAME]"
click at [161, 537] on span "[EMAIL_ADDRESS][DOMAIN_NAME]" at bounding box center [202, 541] width 116 height 9
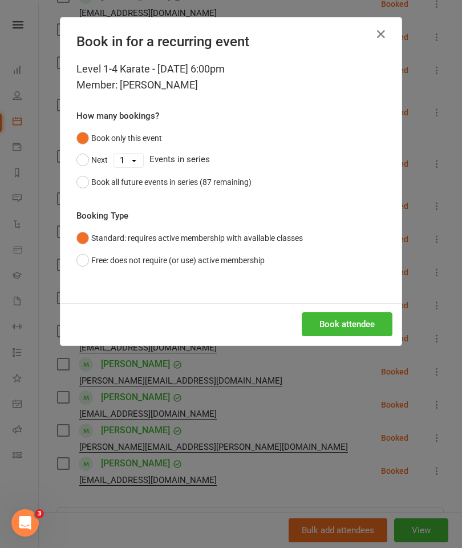
click at [321, 333] on button "Book attendee" at bounding box center [347, 324] width 91 height 24
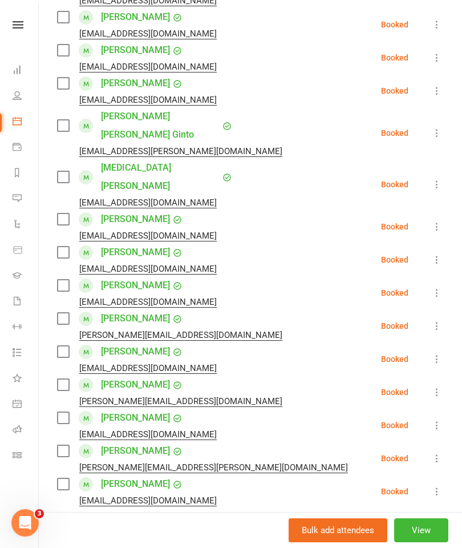
scroll to position [274, 0]
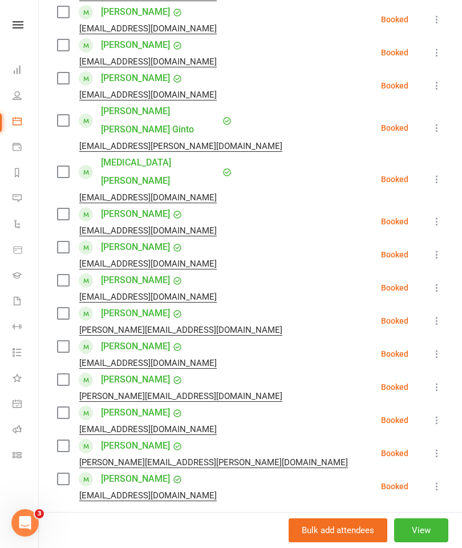
click at [212, 522] on input "search" at bounding box center [250, 534] width 387 height 24
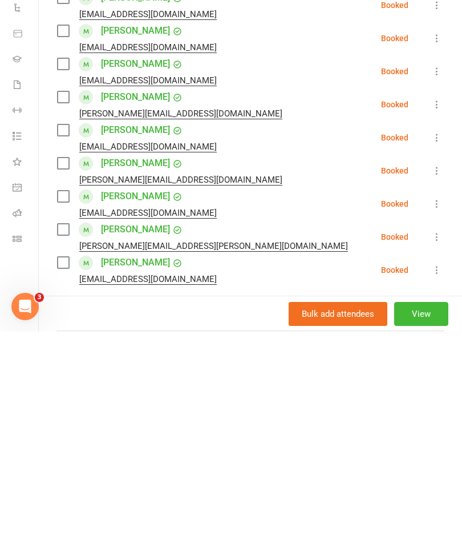
scroll to position [310, 0]
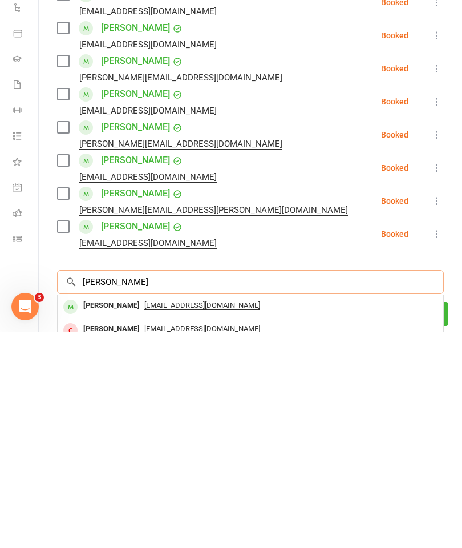
type input "[PERSON_NAME]"
click at [212, 517] on span "[EMAIL_ADDRESS][DOMAIN_NAME]" at bounding box center [202, 521] width 116 height 9
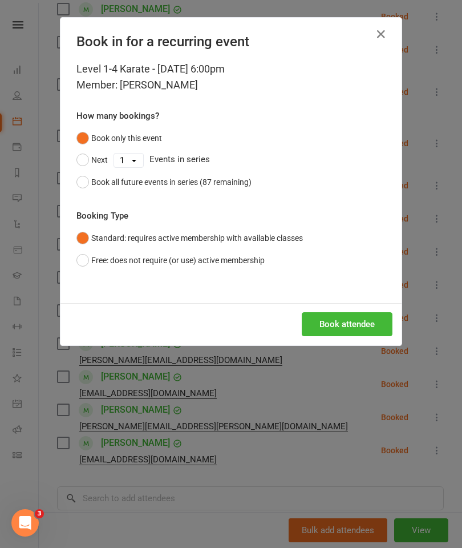
click at [355, 322] on button "Book attendee" at bounding box center [347, 324] width 91 height 24
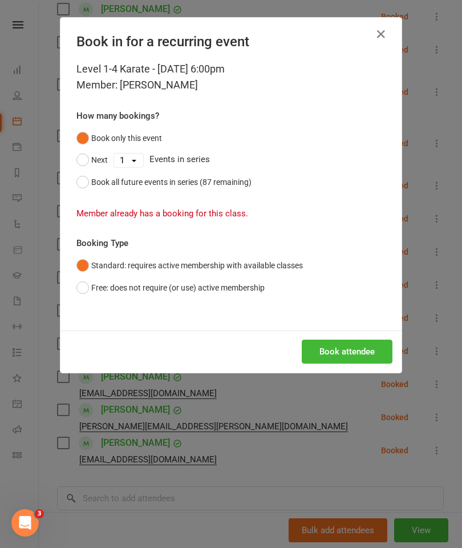
click at [253, 289] on button "Free: does not require (or use) active membership" at bounding box center [170, 288] width 188 height 22
click at [335, 348] on button "Book attendee" at bounding box center [347, 351] width 91 height 24
click at [386, 33] on icon "button" at bounding box center [381, 34] width 14 height 14
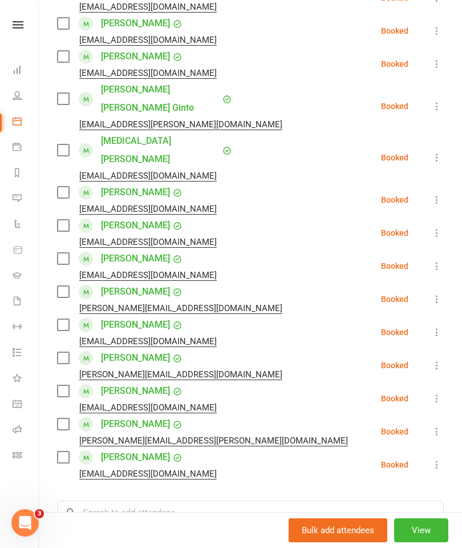
scroll to position [297, 0]
click at [222, 500] on input "search" at bounding box center [250, 512] width 387 height 24
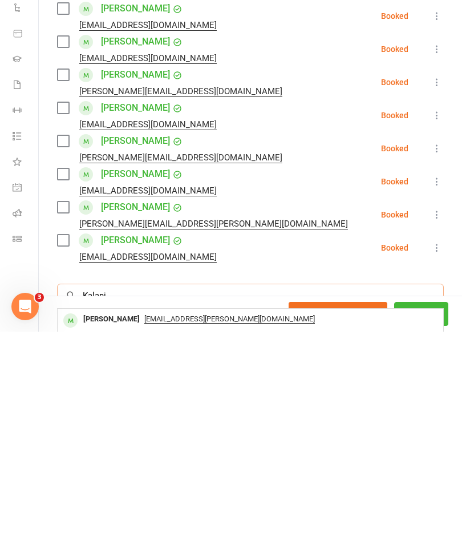
type input "Kalani"
click at [184, 530] on span "[EMAIL_ADDRESS][PERSON_NAME][DOMAIN_NAME]" at bounding box center [229, 534] width 171 height 9
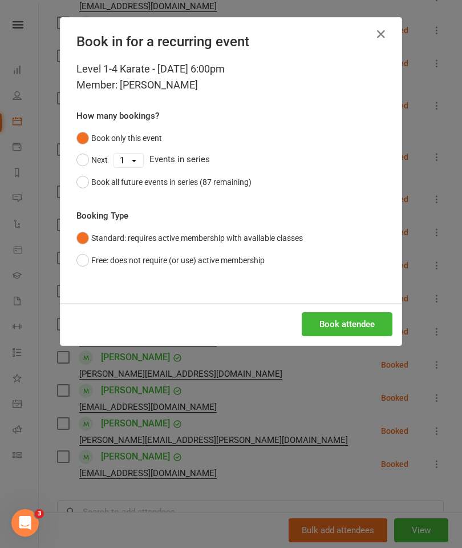
click at [343, 326] on button "Book attendee" at bounding box center [347, 324] width 91 height 24
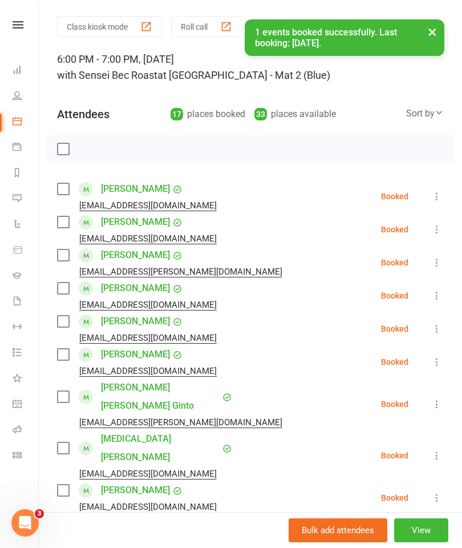
scroll to position [25, 0]
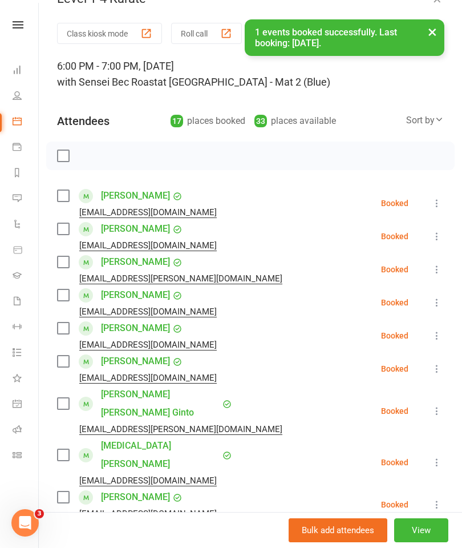
click at [60, 155] on label at bounding box center [62, 155] width 11 height 11
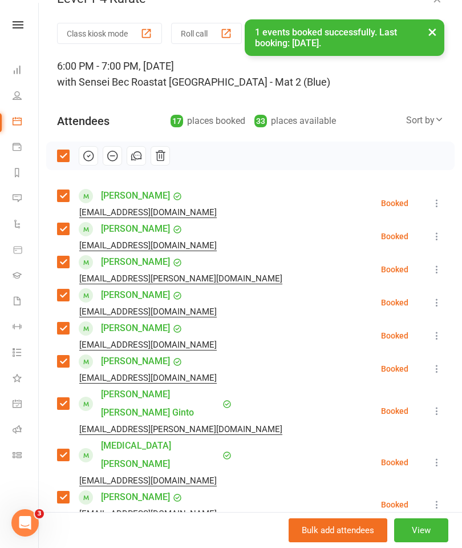
click at [86, 159] on icon "button" at bounding box center [88, 155] width 13 height 13
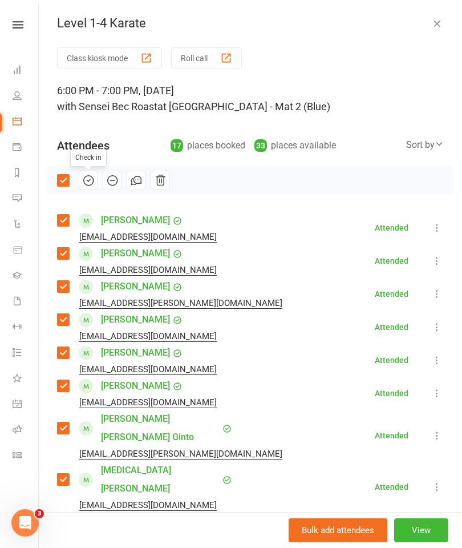
scroll to position [0, 0]
click at [439, 25] on icon "button" at bounding box center [436, 23] width 11 height 11
